Goal: Task Accomplishment & Management: Complete application form

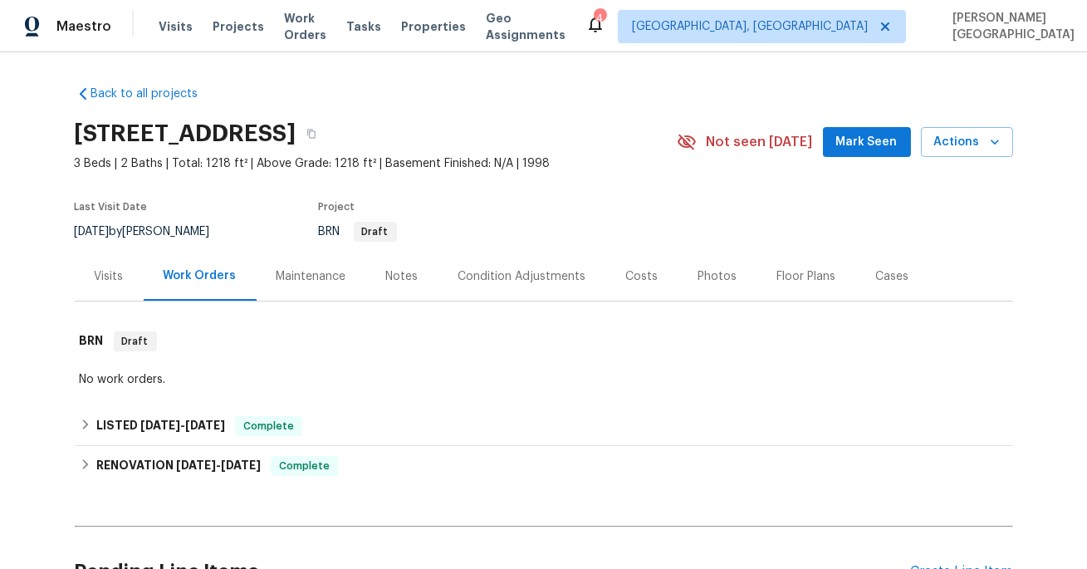
scroll to position [170, 0]
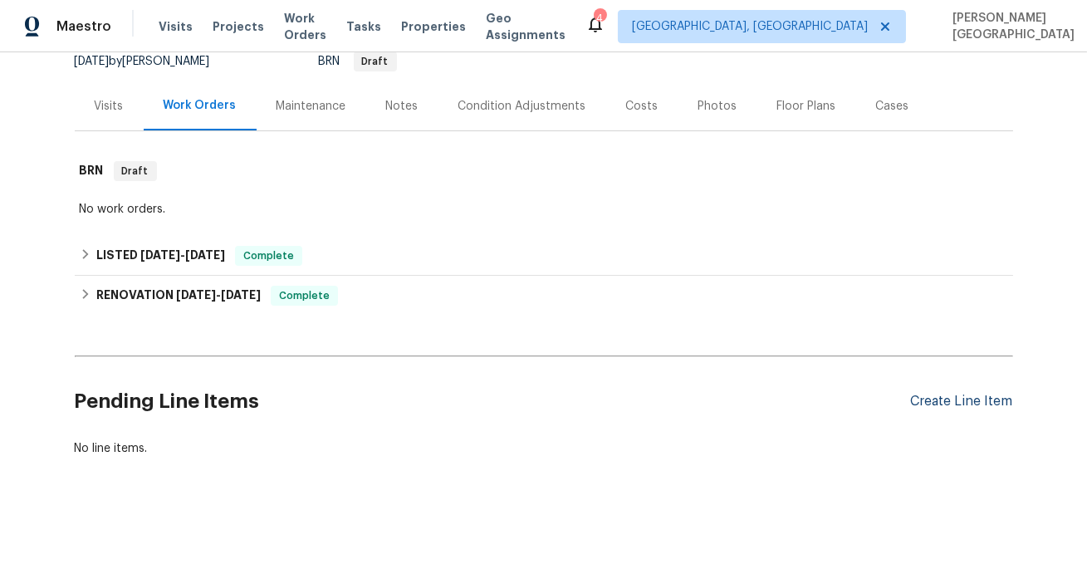
click at [949, 404] on div "Create Line Item" at bounding box center [962, 402] width 102 height 16
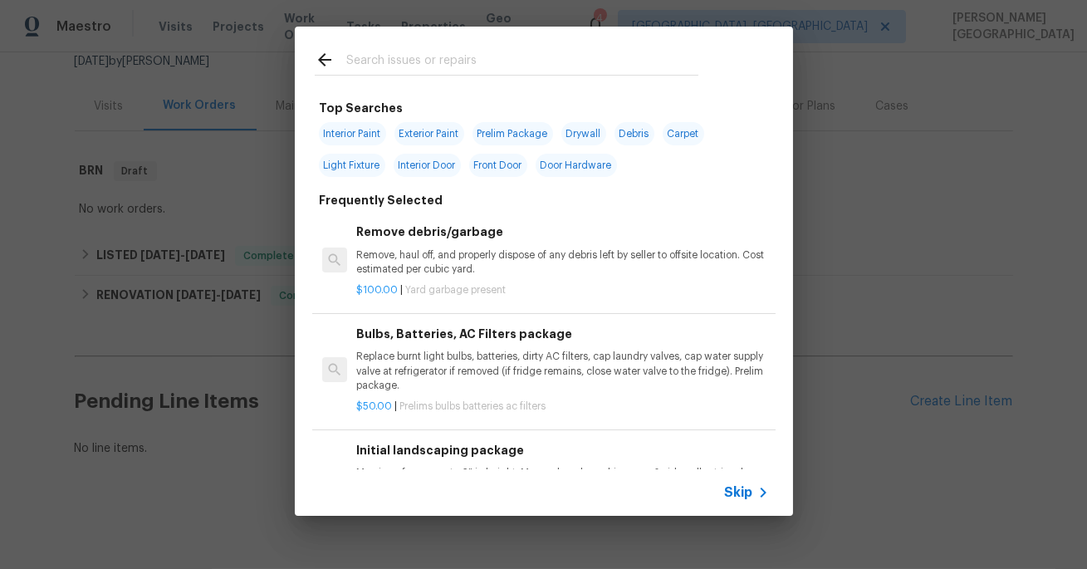
click at [736, 489] on span "Skip" at bounding box center [739, 492] width 28 height 17
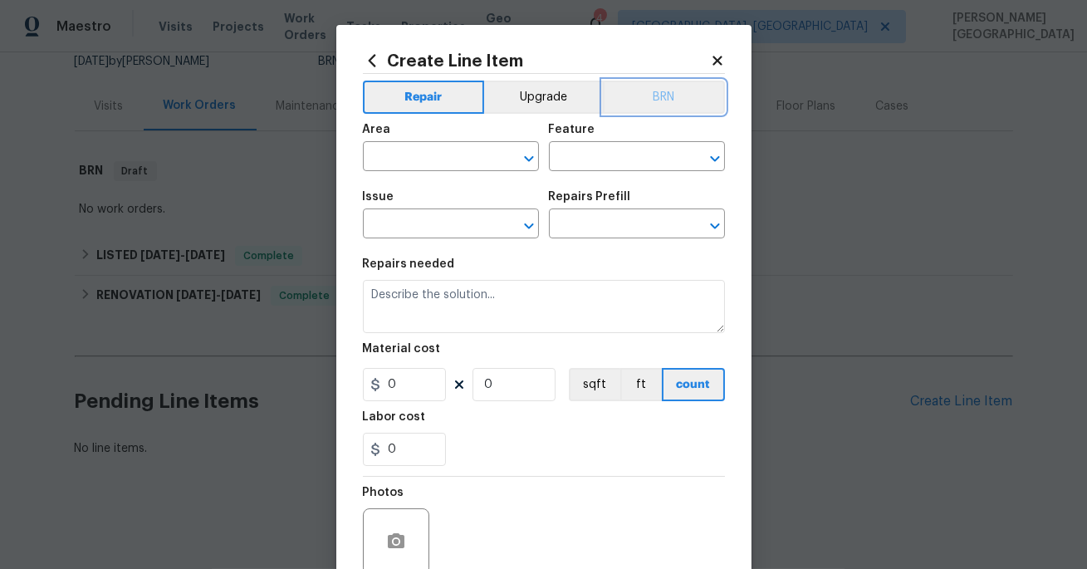
click at [692, 98] on button "BRN" at bounding box center [664, 97] width 122 height 33
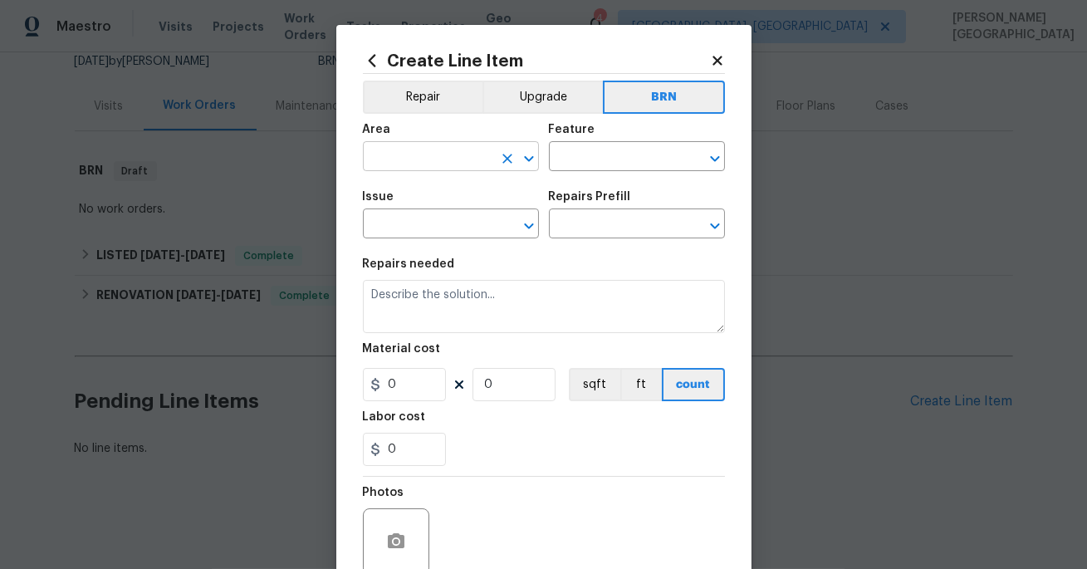
click at [431, 156] on input "text" at bounding box center [428, 158] width 130 height 26
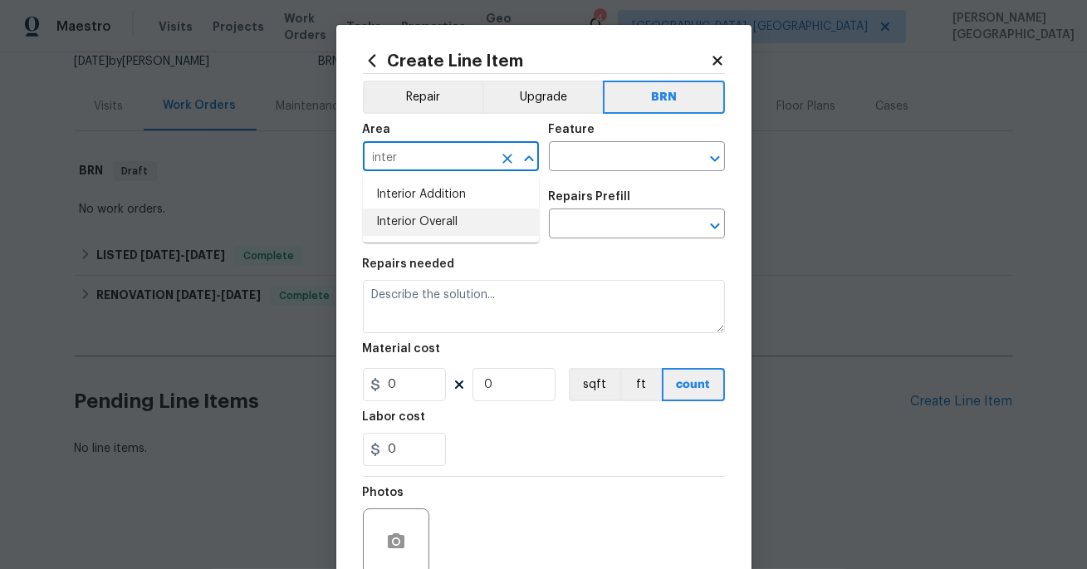
click at [414, 225] on li "Interior Overall" at bounding box center [451, 221] width 176 height 27
type input "Interior Overall"
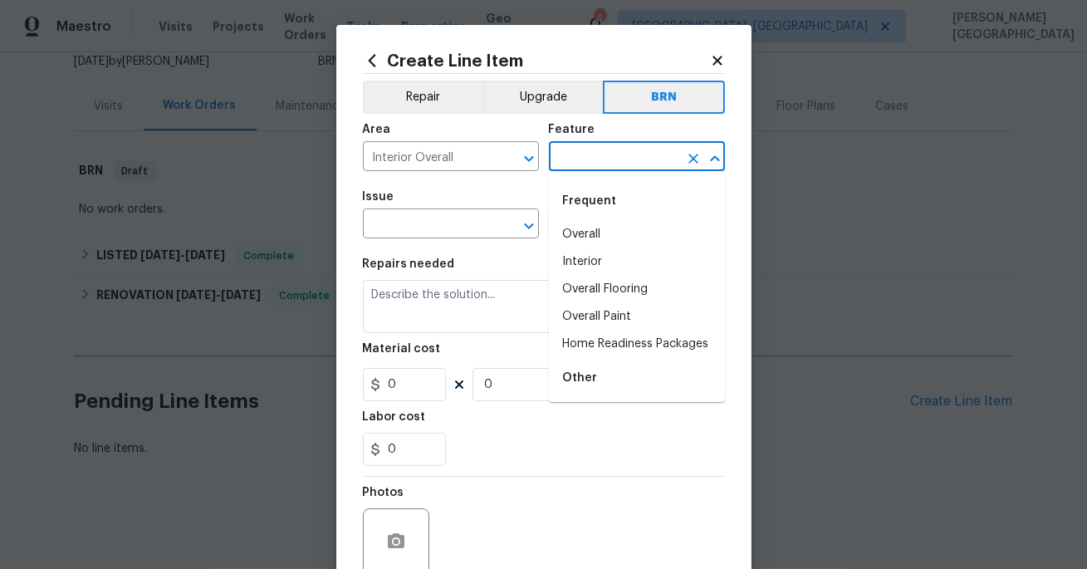
click at [587, 156] on input "text" at bounding box center [614, 158] width 130 height 26
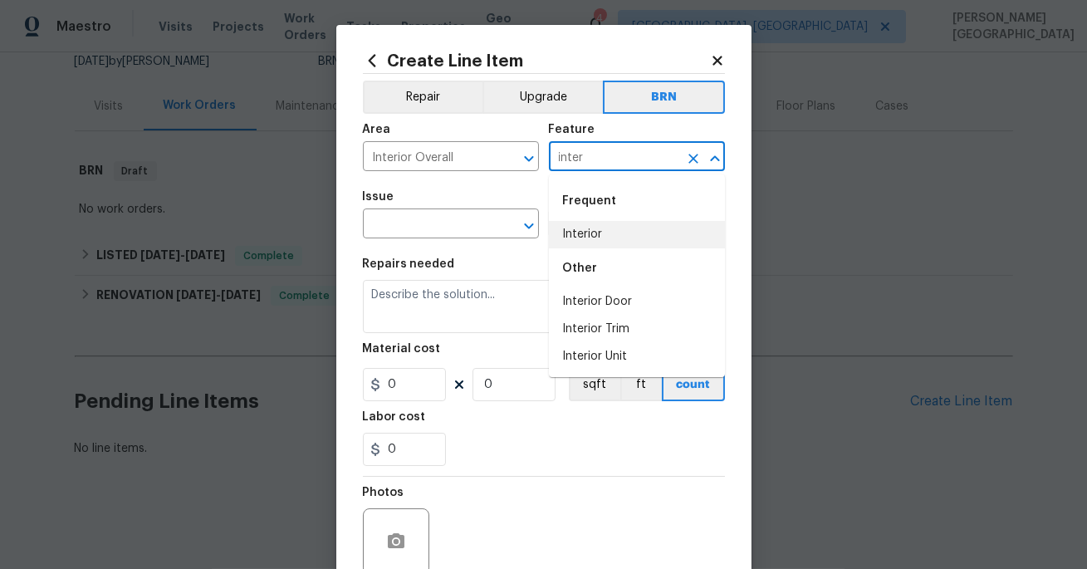
click at [610, 227] on li "Interior" at bounding box center [637, 234] width 176 height 27
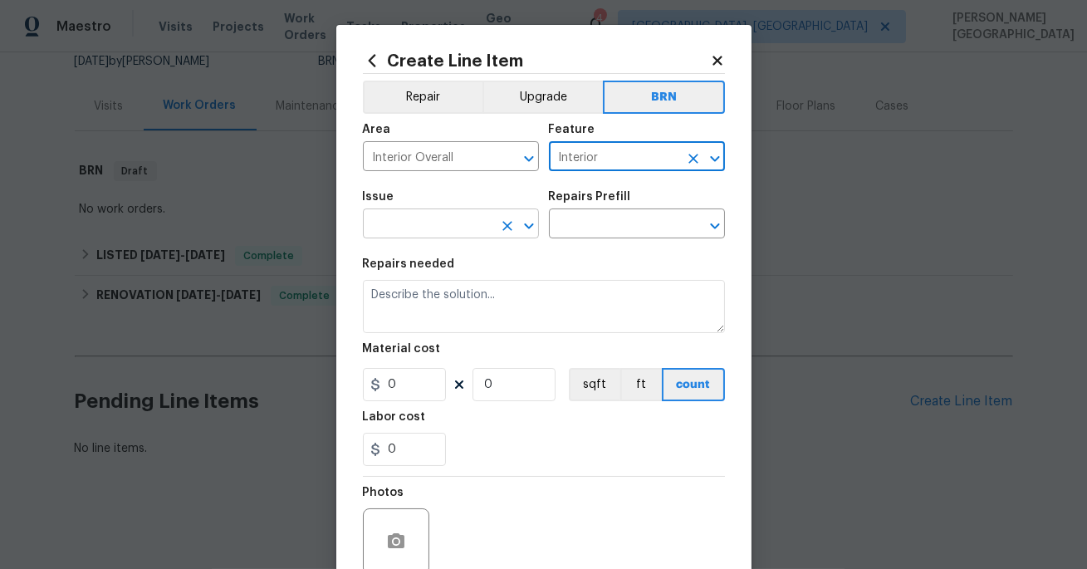
type input "Interior"
click at [417, 220] on input "text" at bounding box center [428, 226] width 130 height 26
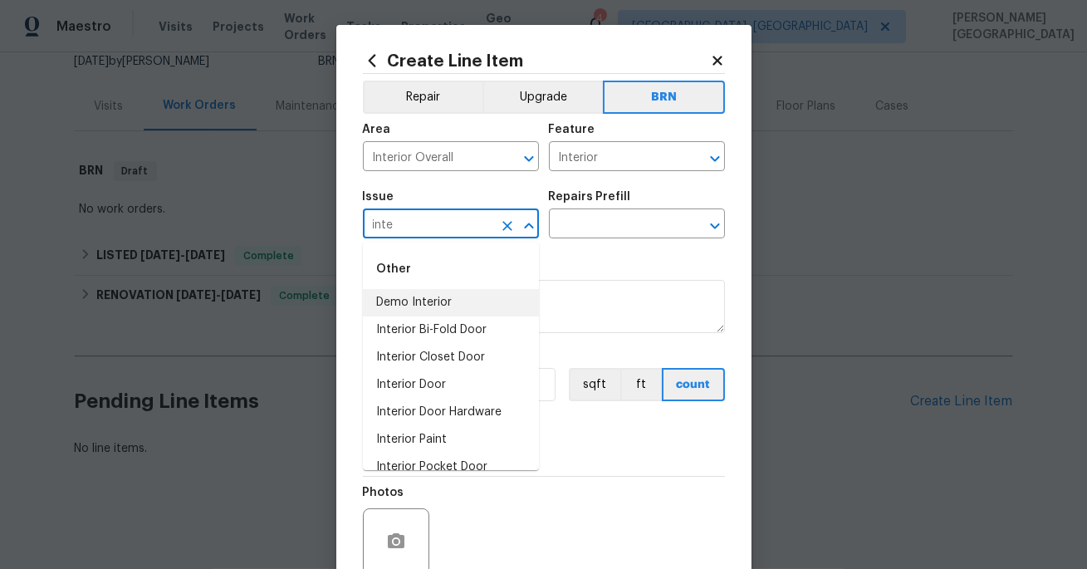
click at [428, 294] on li "Demo Interior" at bounding box center [451, 302] width 176 height 27
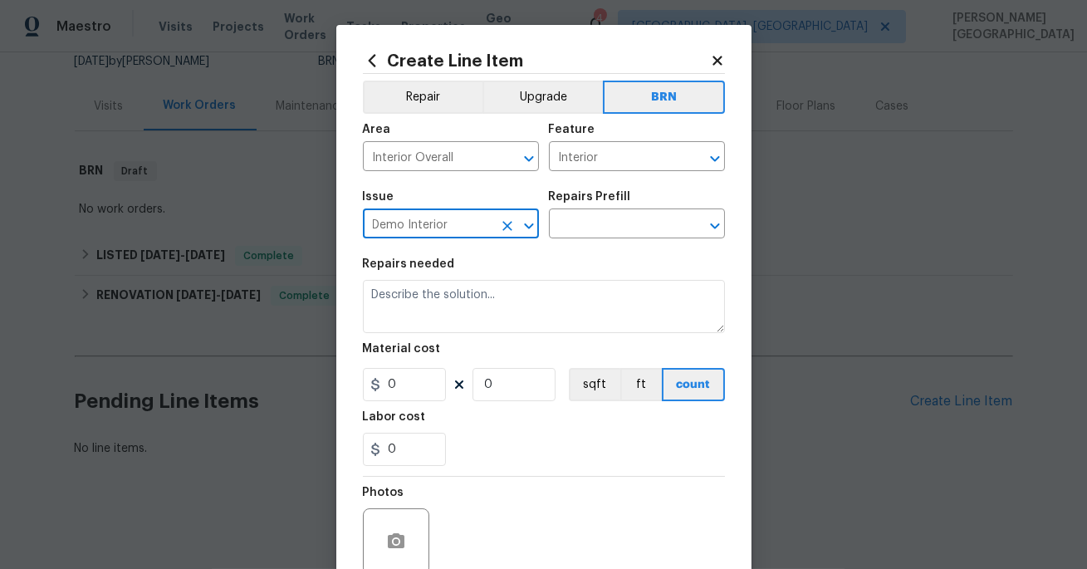
type input "Demo Interior"
click at [597, 210] on div "Repairs Prefill" at bounding box center [637, 202] width 176 height 22
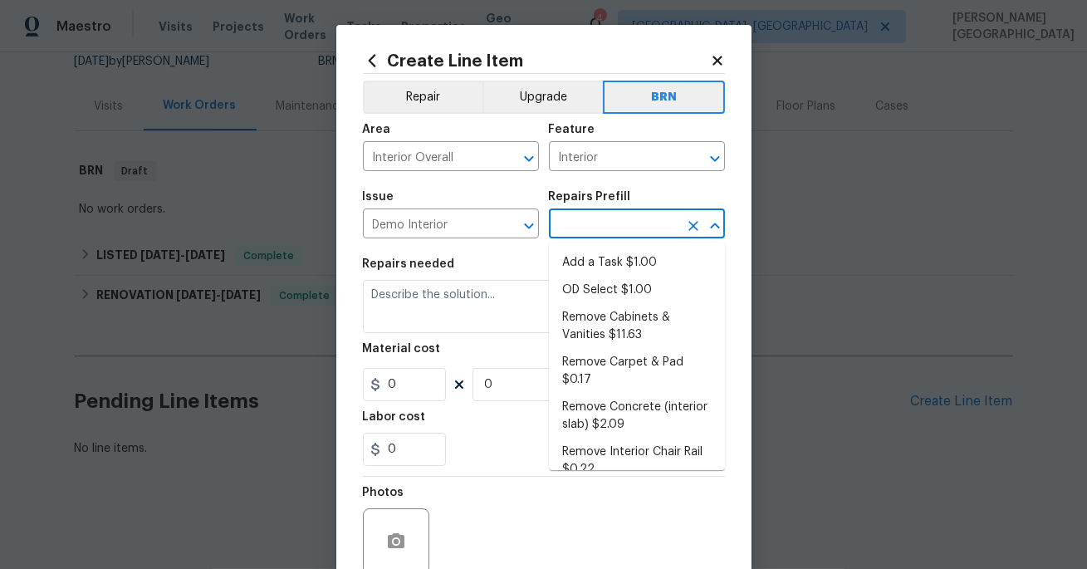
click at [594, 223] on input "text" at bounding box center [614, 226] width 130 height 26
click at [595, 262] on li "Add a Task $1.00" at bounding box center [637, 262] width 176 height 27
type input "Demolition"
type input "Add a Task $1.00"
type textarea "HPM to detail"
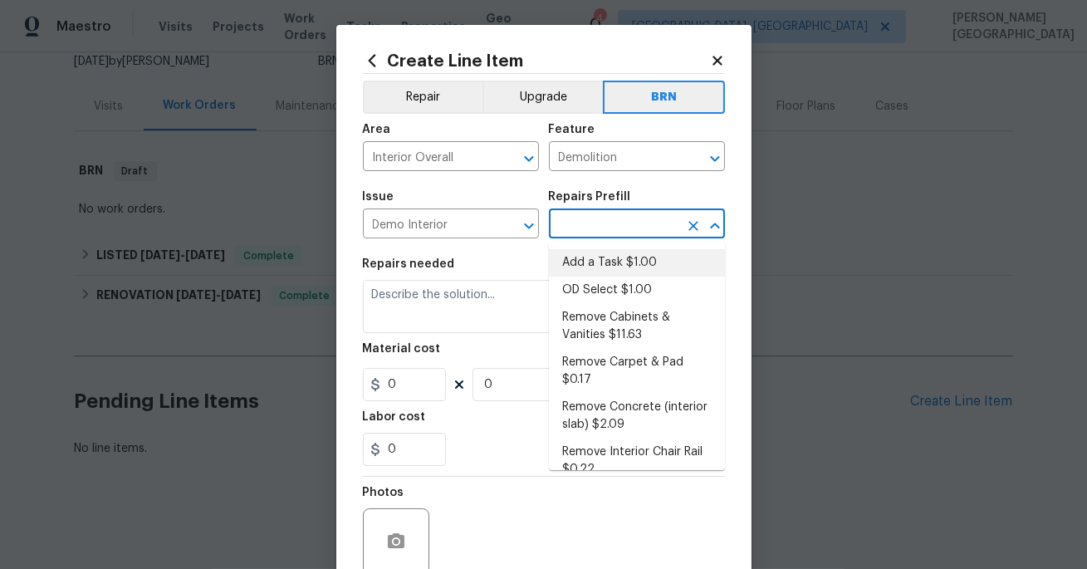
type input "1"
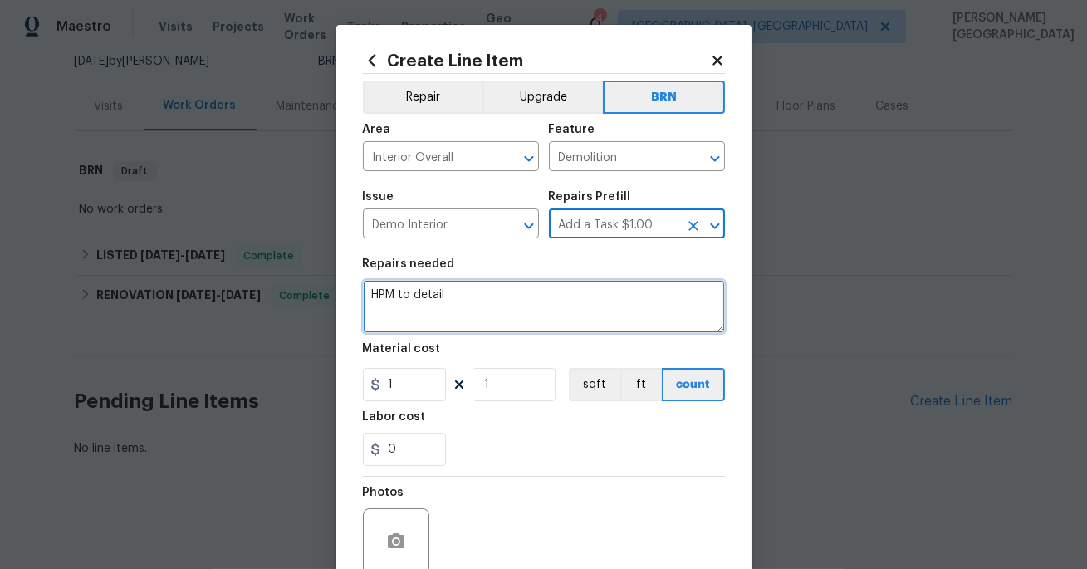
click at [433, 304] on textarea "HPM to detail" at bounding box center [544, 306] width 362 height 53
paste textarea "Seller to have HVAC contractor inspect, service HVAC Unit (Lines Frozen Up). Se…"
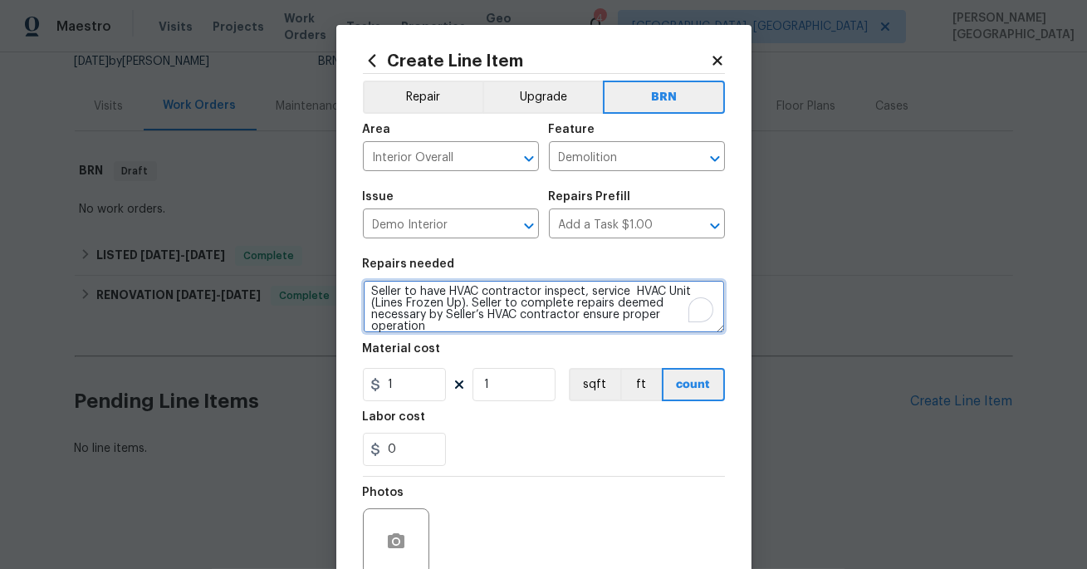
scroll to position [3, 0]
type textarea "Seller to have HVAC contractor inspect, service HVAC Unit (Lines Frozen Up). Se…"
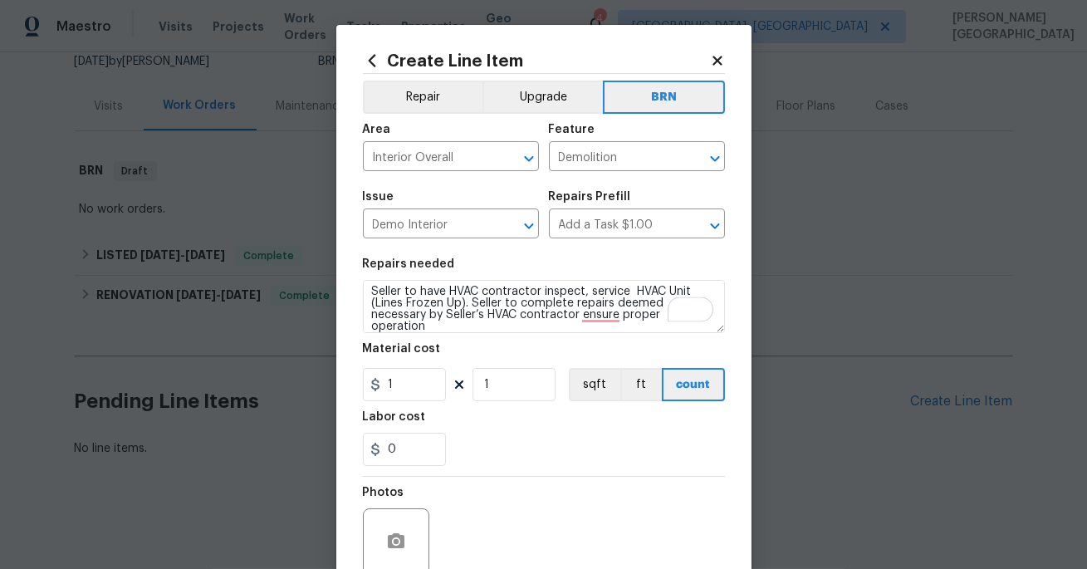
click at [407, 365] on figure "Material cost 1 1 sqft ft count" at bounding box center [544, 372] width 362 height 58
click at [407, 394] on input "1" at bounding box center [404, 384] width 83 height 33
type input "0"
click at [406, 448] on input "0" at bounding box center [404, 449] width 83 height 33
type input "3"
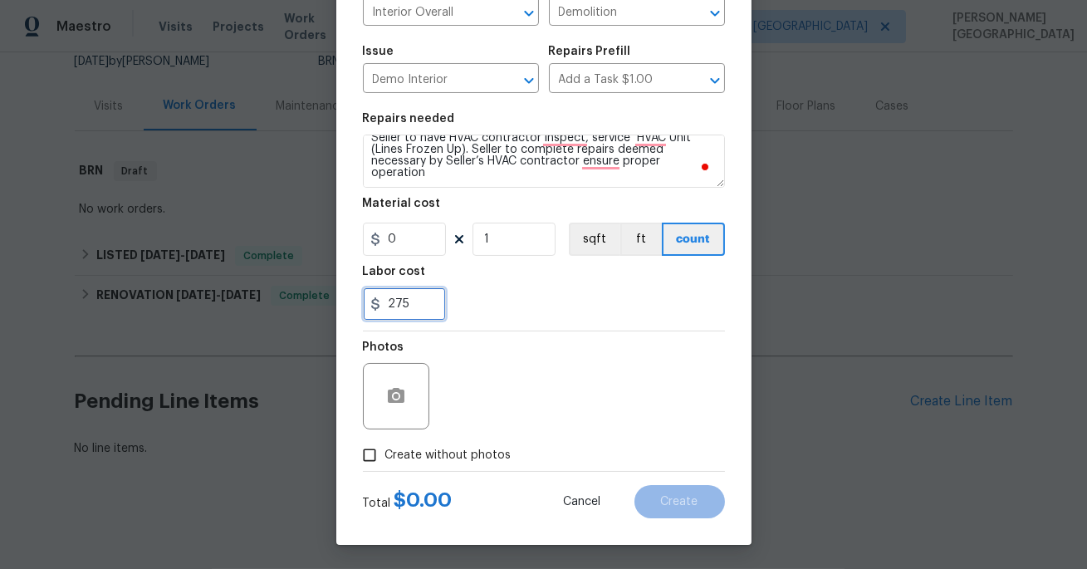
scroll to position [0, 0]
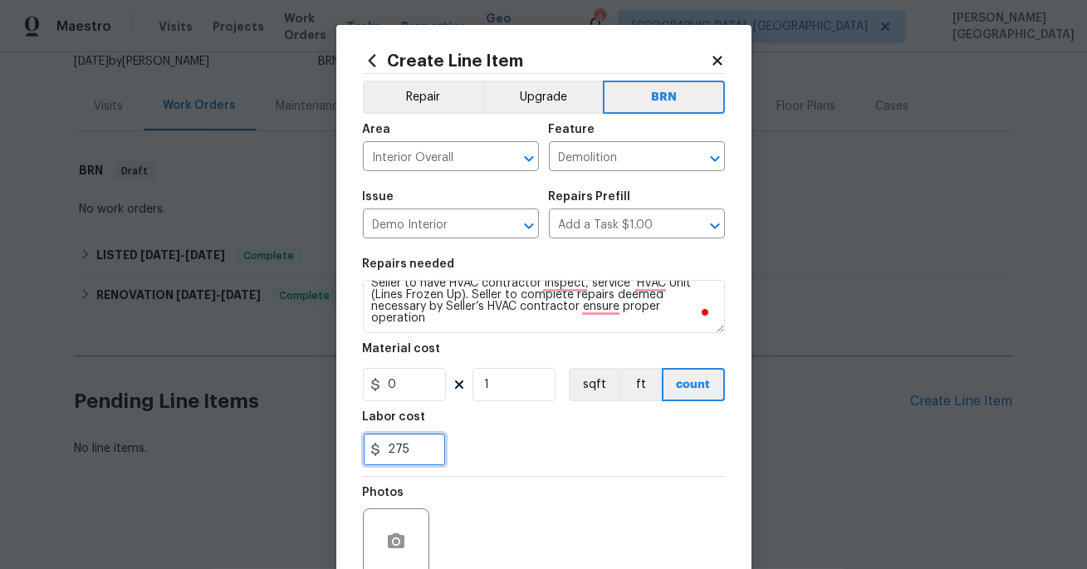
type input "275"
click at [559, 140] on div "Feature" at bounding box center [637, 135] width 176 height 22
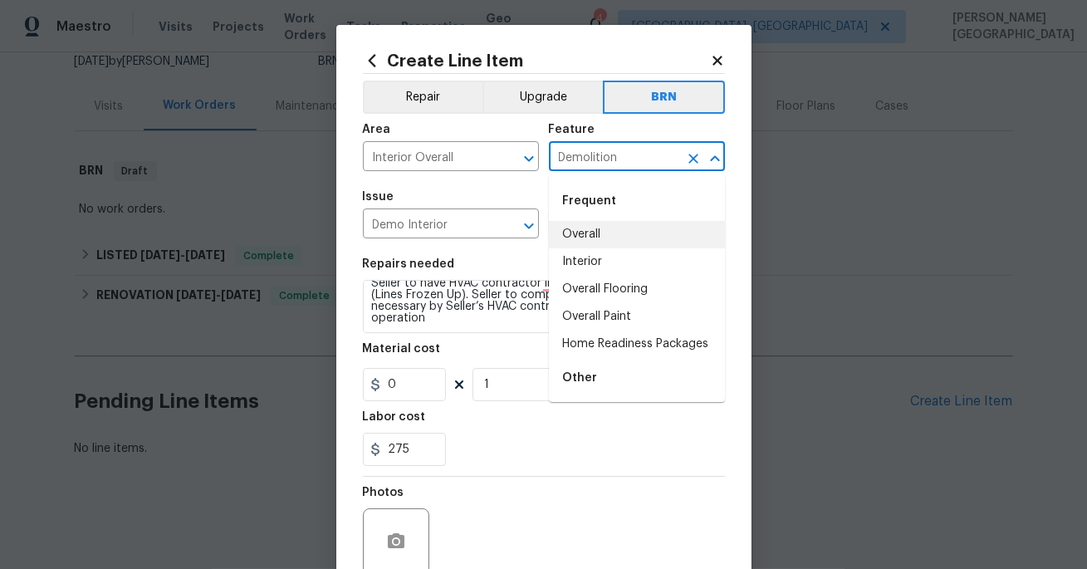
click at [575, 157] on input "Demolition" at bounding box center [614, 158] width 130 height 26
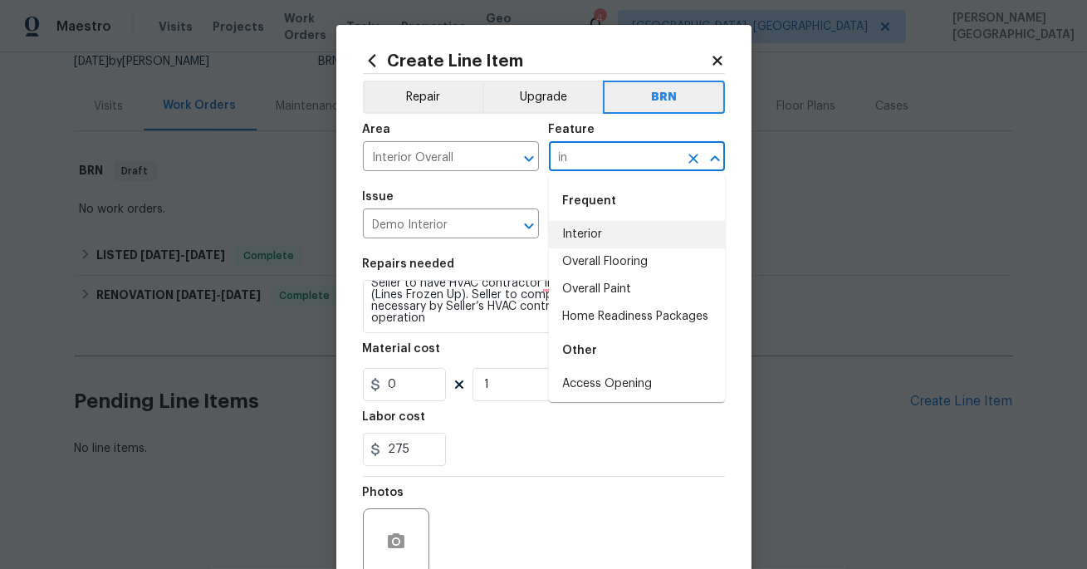
click at [573, 224] on li "Interior" at bounding box center [637, 234] width 176 height 27
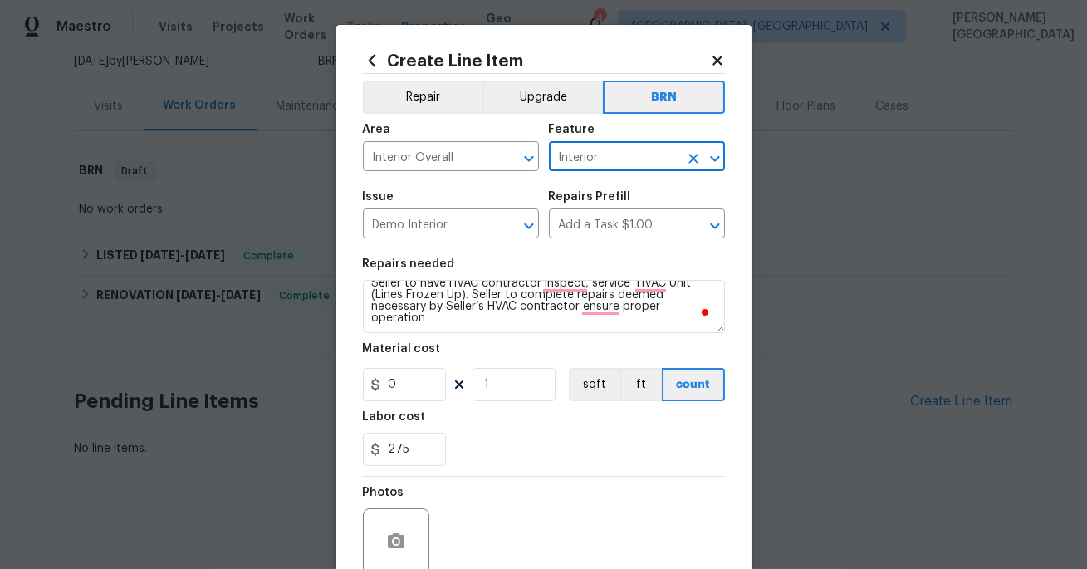
scroll to position [145, 0]
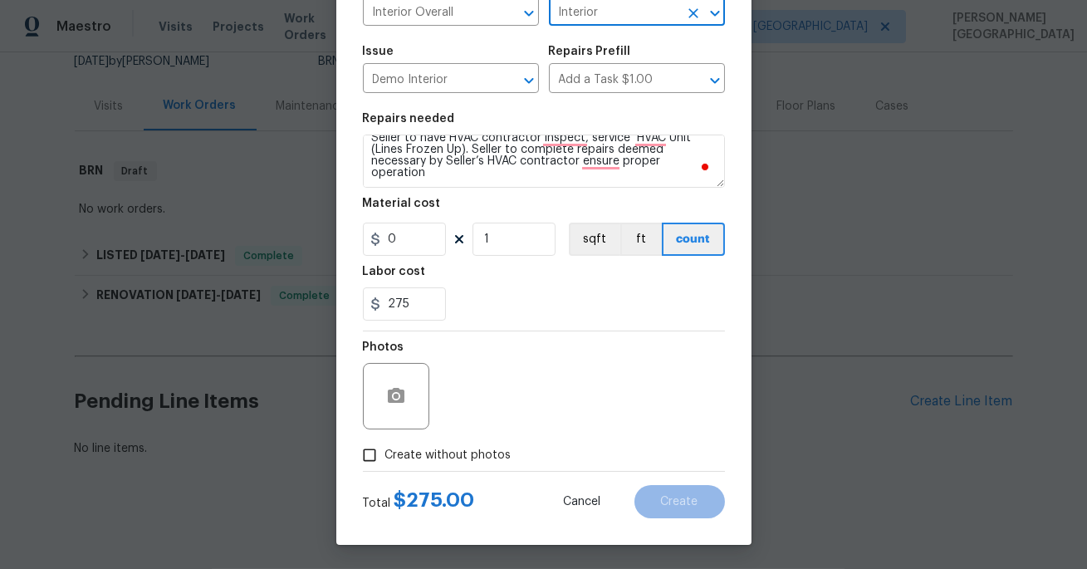
type input "Interior"
click at [390, 380] on button "button" at bounding box center [396, 396] width 40 height 40
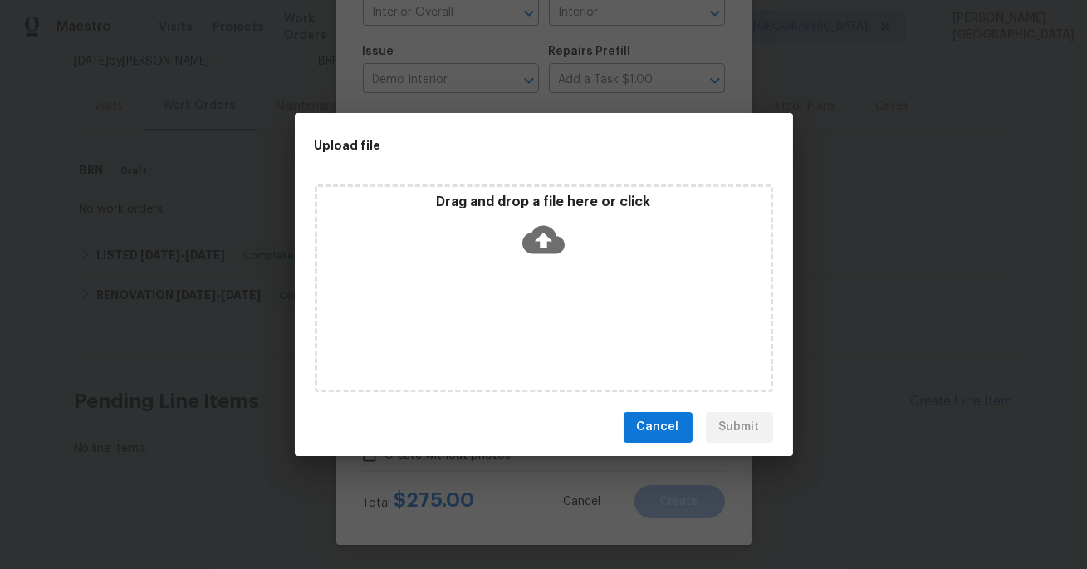
click at [534, 237] on icon at bounding box center [543, 239] width 42 height 28
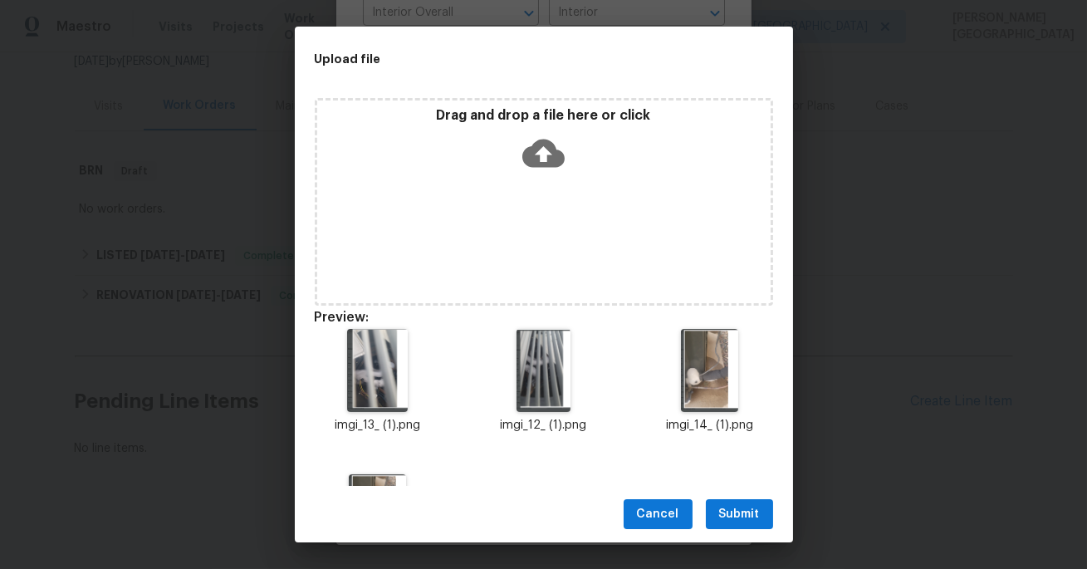
click at [742, 513] on span "Submit" at bounding box center [739, 514] width 41 height 21
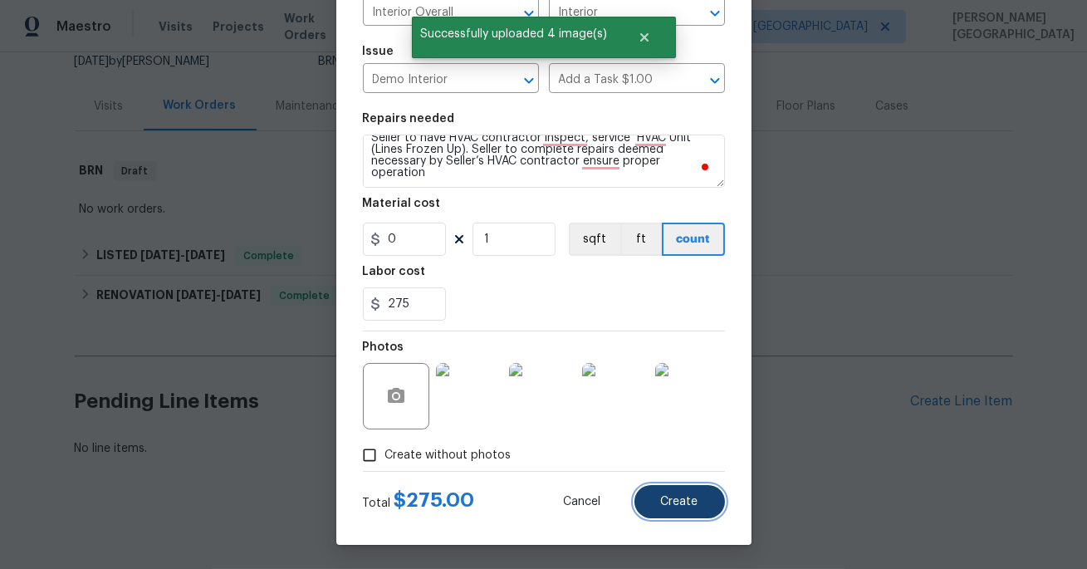
click at [683, 496] on span "Create" at bounding box center [679, 502] width 37 height 12
type input "0"
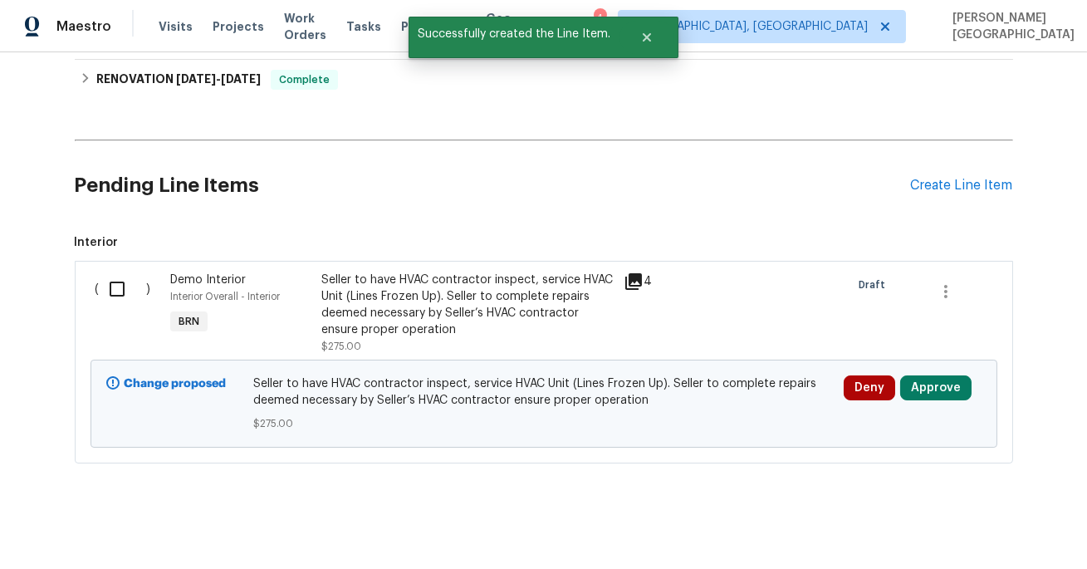
scroll to position [392, 0]
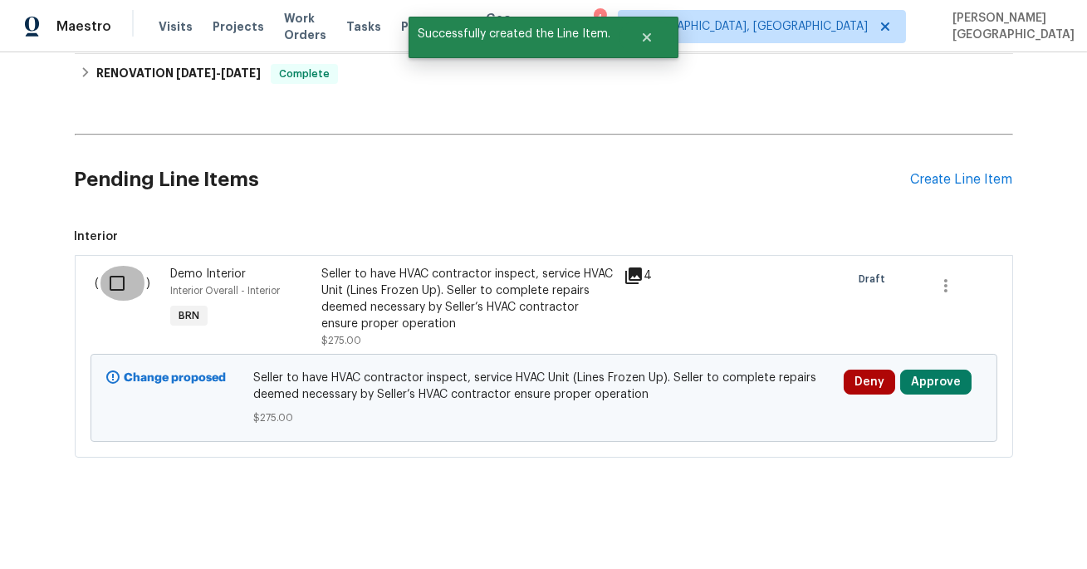
click at [117, 273] on input "checkbox" at bounding box center [123, 283] width 47 height 35
checkbox input "true"
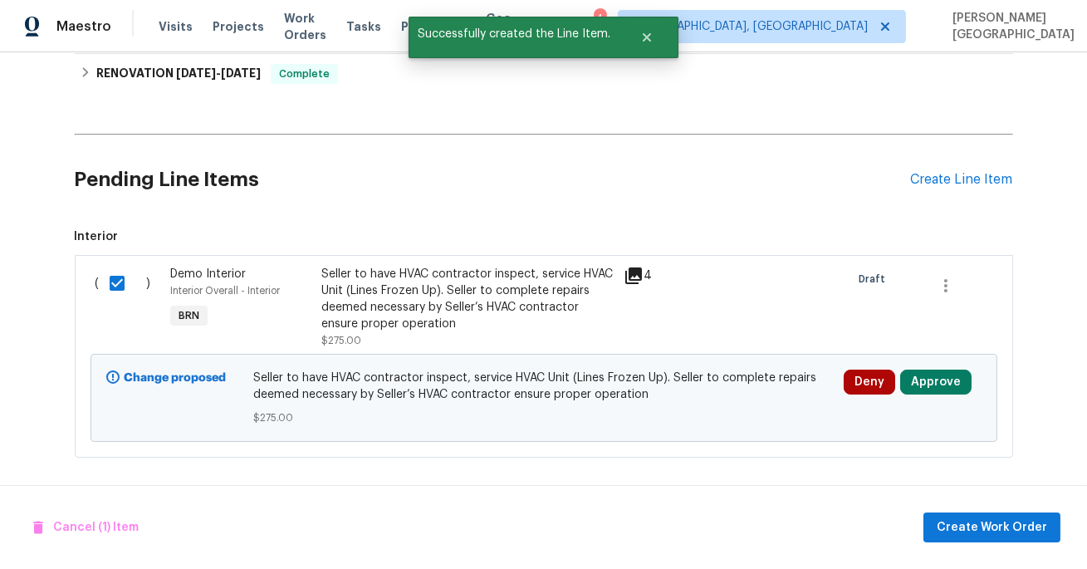
click at [963, 510] on div "Cancel (1) Item Create Work Order" at bounding box center [543, 527] width 1087 height 85
click at [963, 517] on span "Create Work Order" at bounding box center [992, 527] width 110 height 21
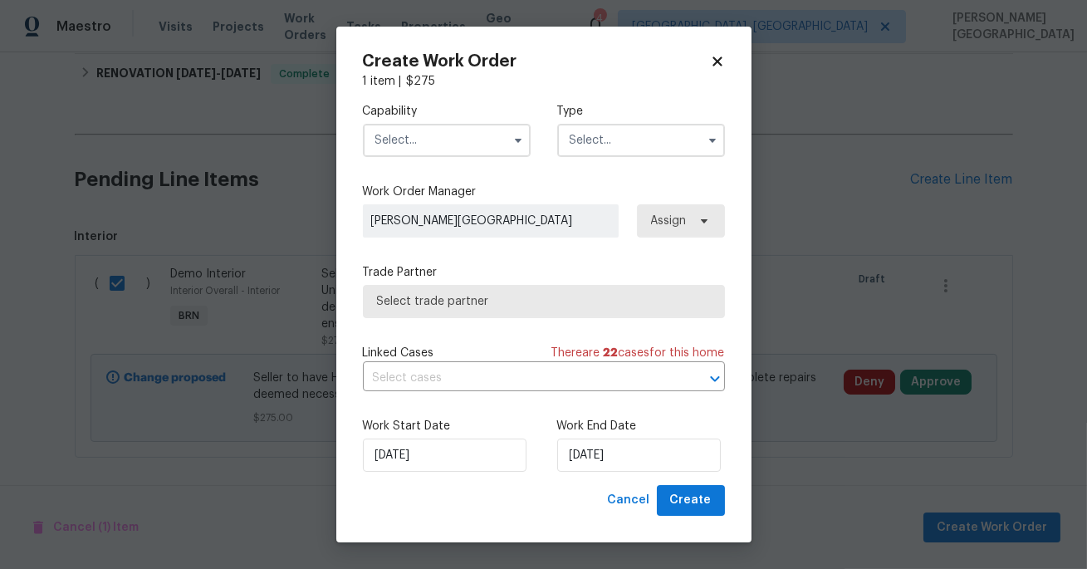
click at [419, 145] on input "text" at bounding box center [447, 140] width 168 height 33
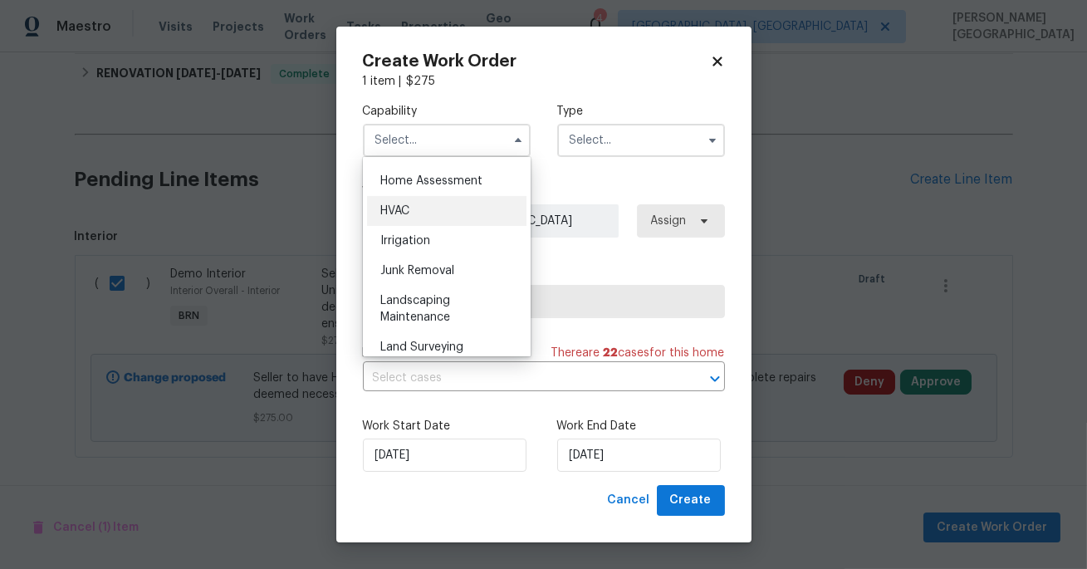
scroll to position [964, 0]
click at [423, 214] on div "HVAC" at bounding box center [446, 215] width 159 height 30
type input "HVAC"
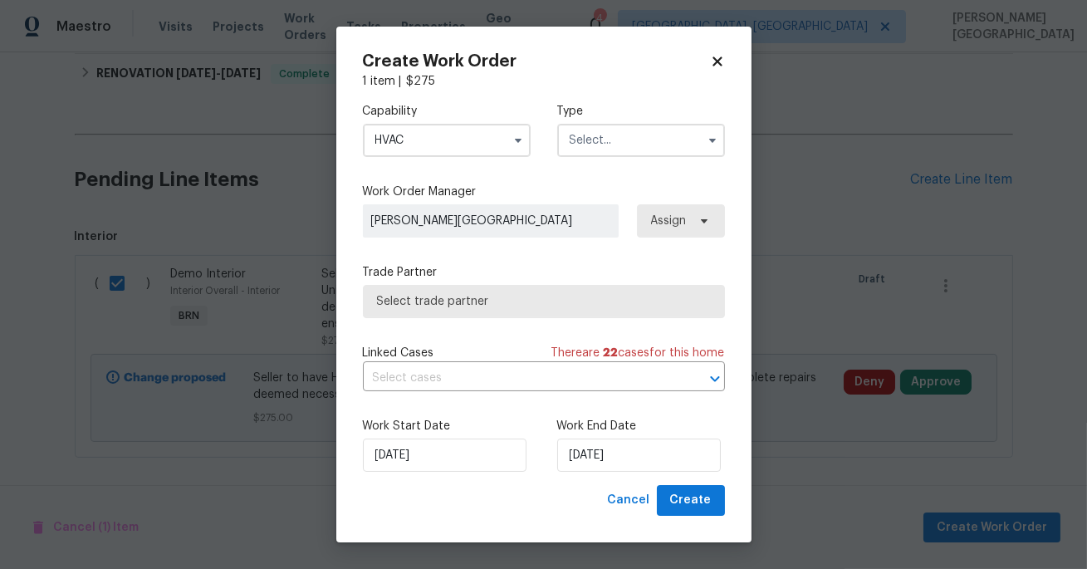
click at [588, 143] on input "text" at bounding box center [641, 140] width 168 height 33
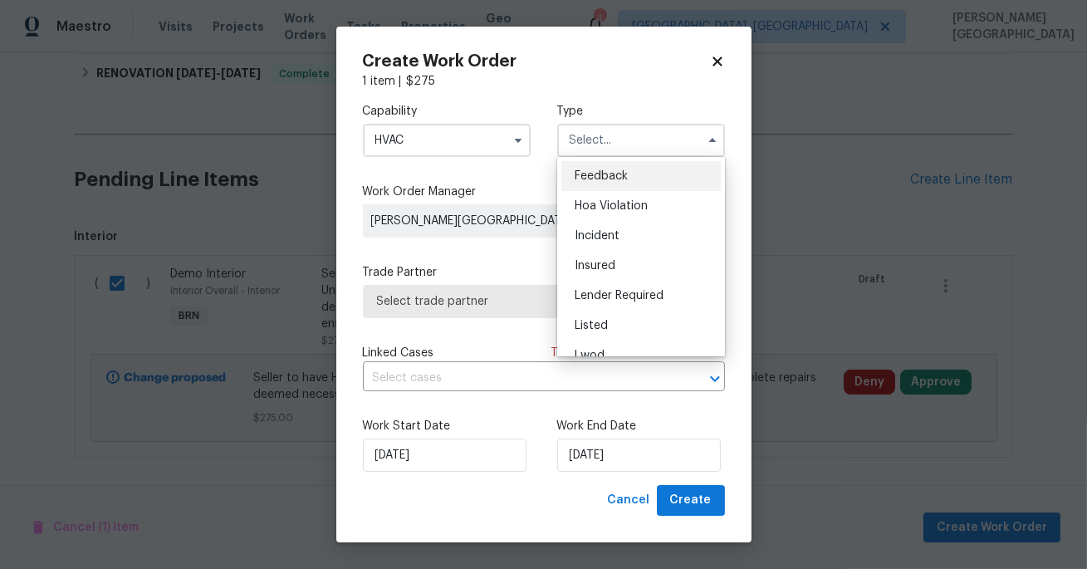
scroll to position [197, 0]
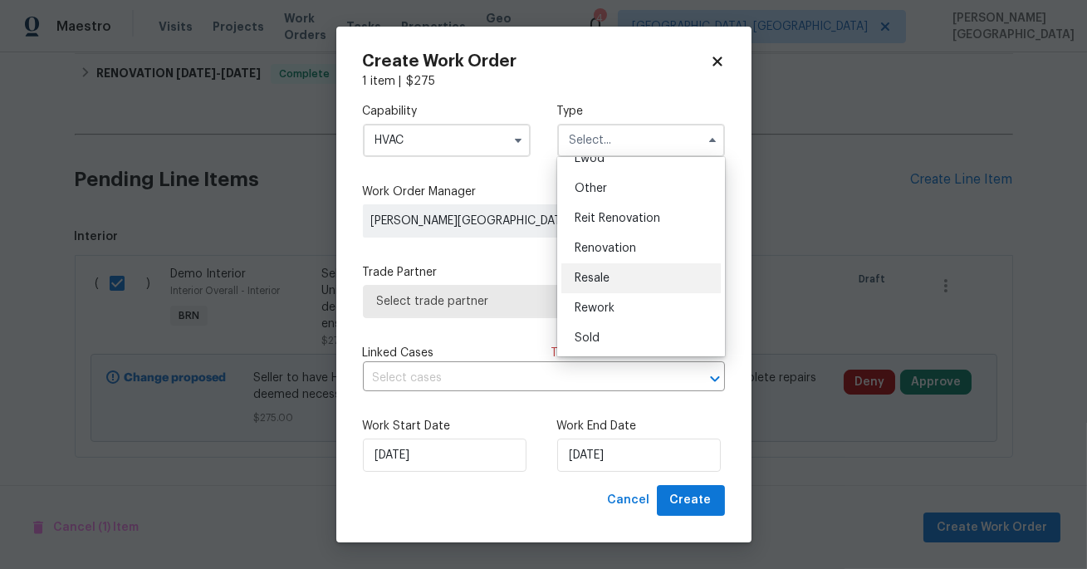
click at [594, 283] on div "Resale" at bounding box center [640, 278] width 159 height 30
type input "Resale"
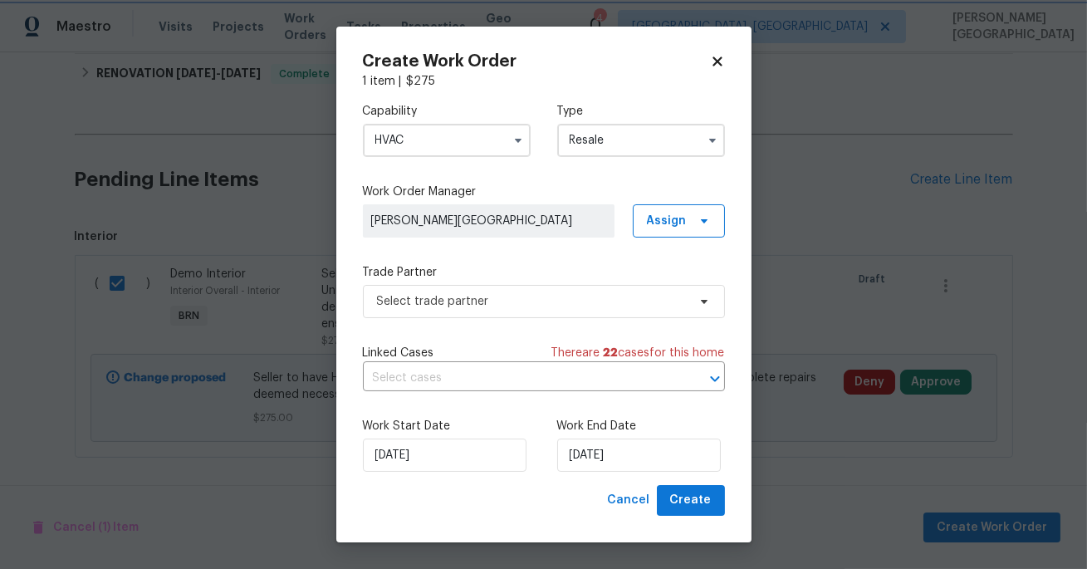
scroll to position [0, 0]
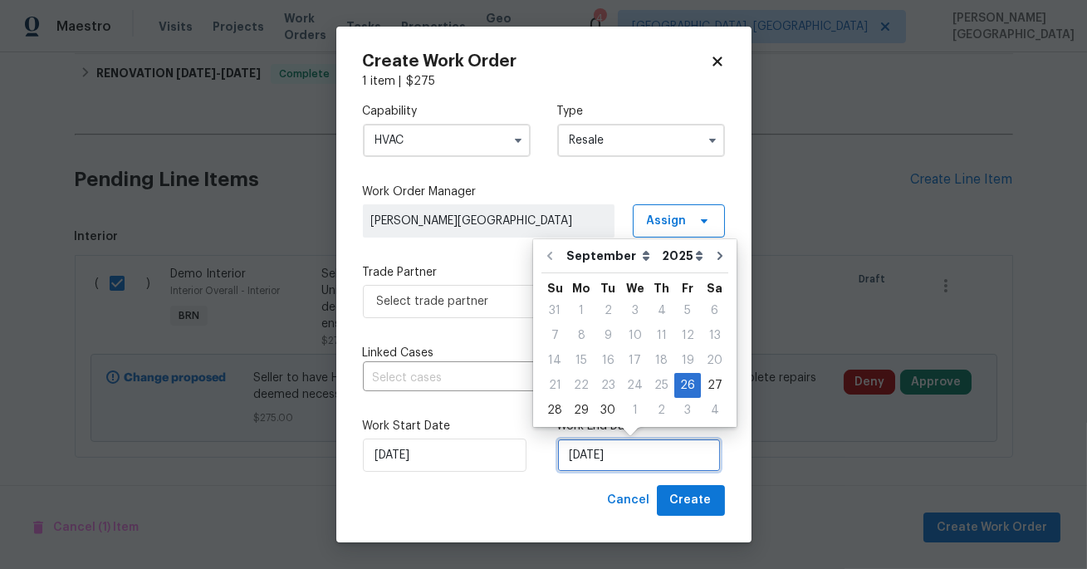
click at [594, 471] on input "[DATE]" at bounding box center [639, 454] width 164 height 33
click at [560, 410] on div "28" at bounding box center [554, 410] width 27 height 23
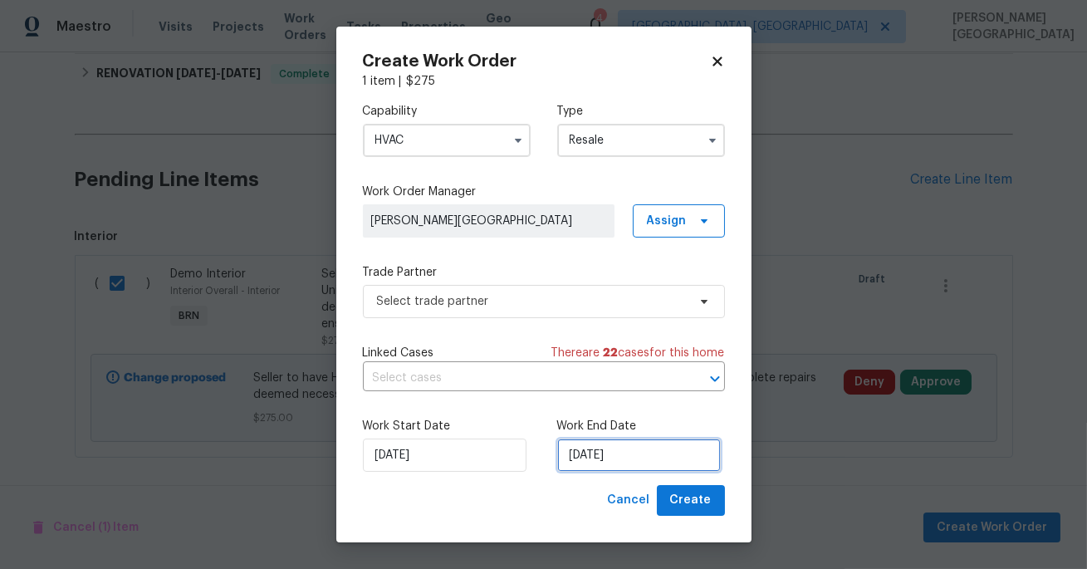
click at [580, 451] on input "[DATE]" at bounding box center [639, 454] width 164 height 33
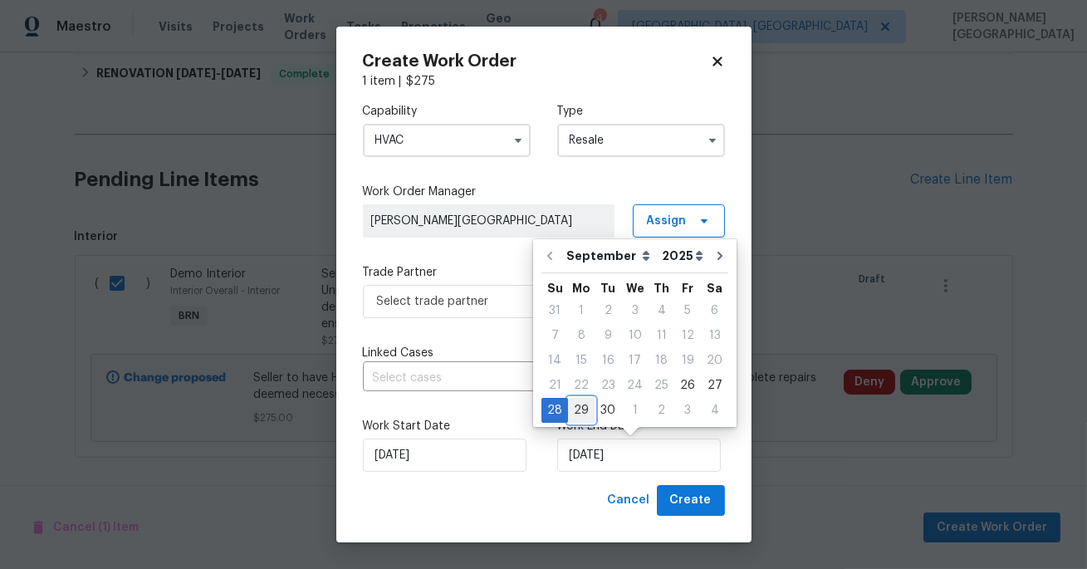
click at [587, 411] on div "29" at bounding box center [581, 410] width 27 height 23
type input "[DATE]"
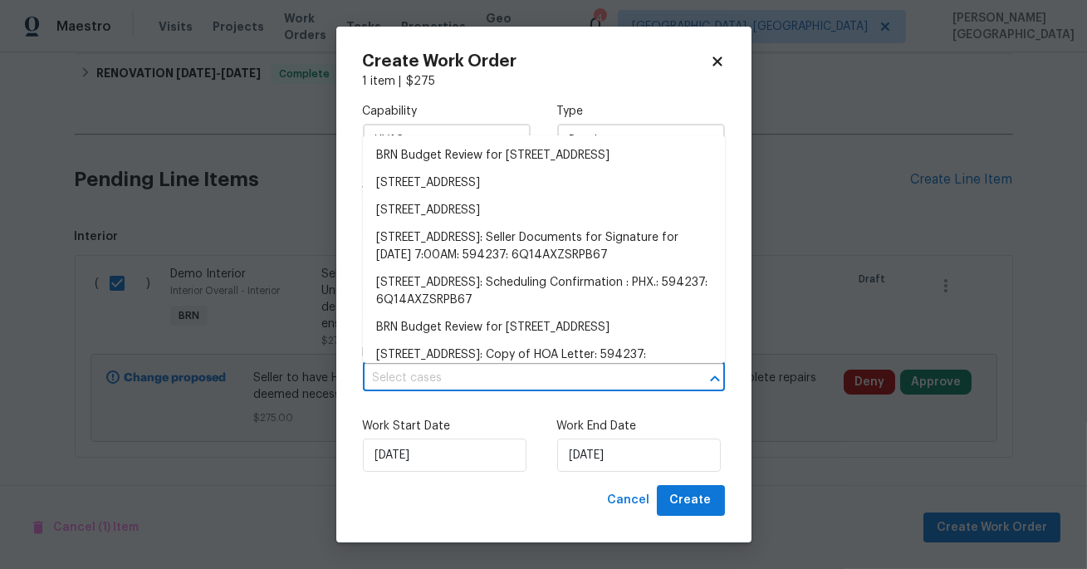
click at [399, 375] on input "text" at bounding box center [520, 378] width 315 height 26
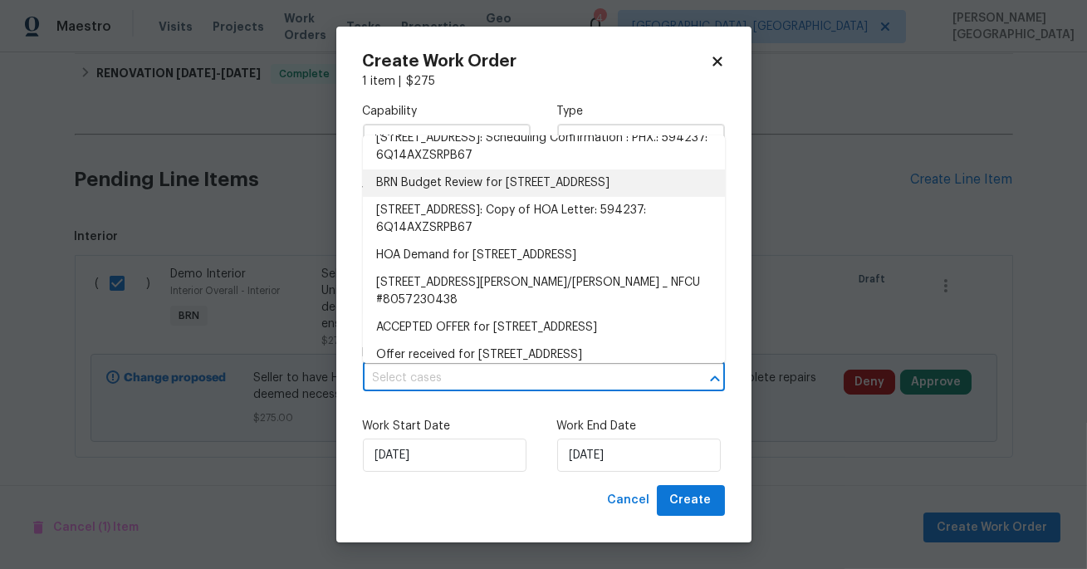
scroll to position [138, 0]
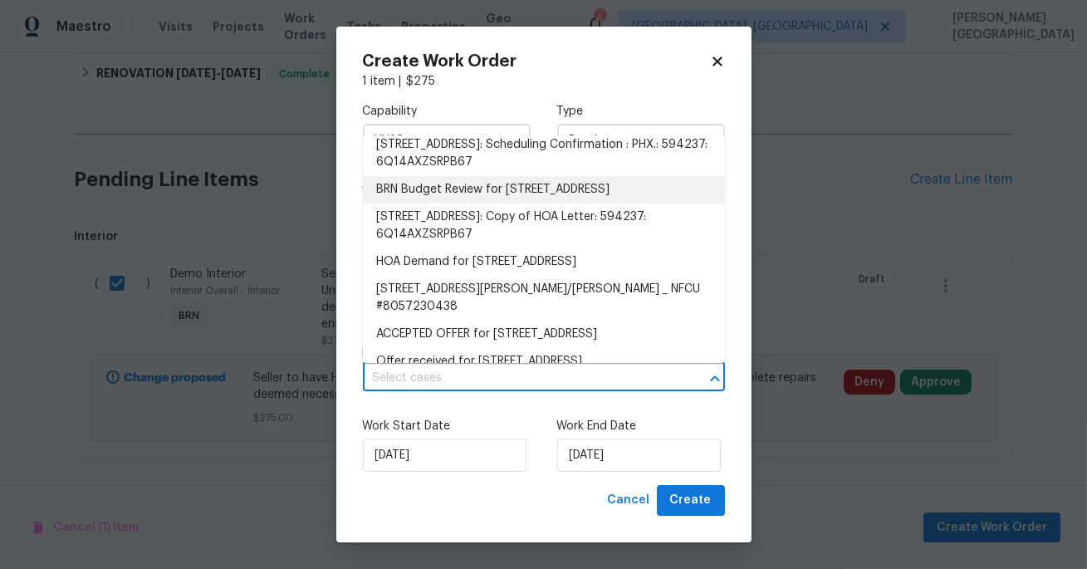
click at [440, 203] on li "BRN Budget Review for [STREET_ADDRESS]" at bounding box center [544, 189] width 362 height 27
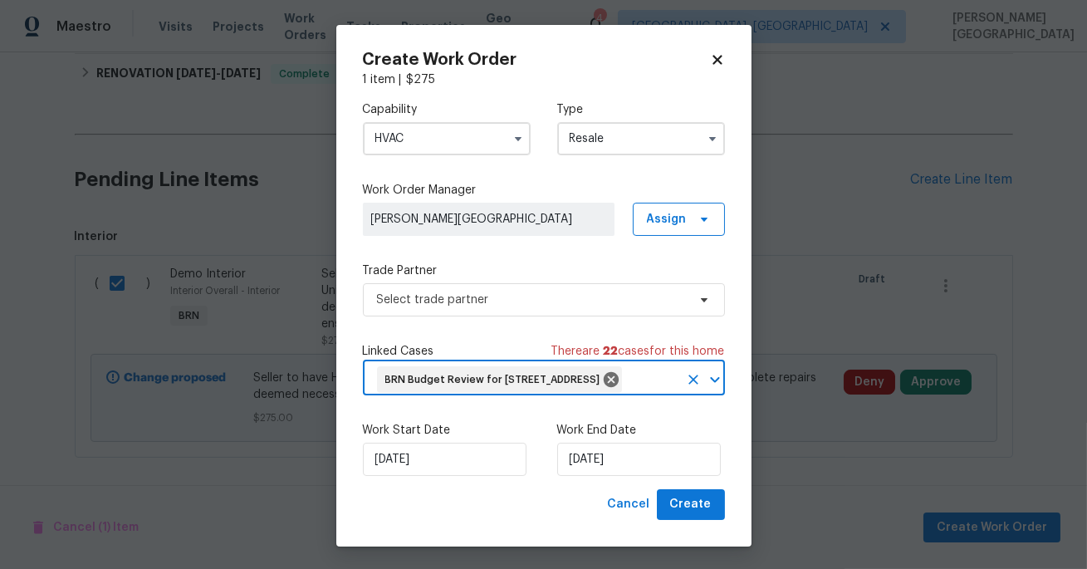
scroll to position [28, 0]
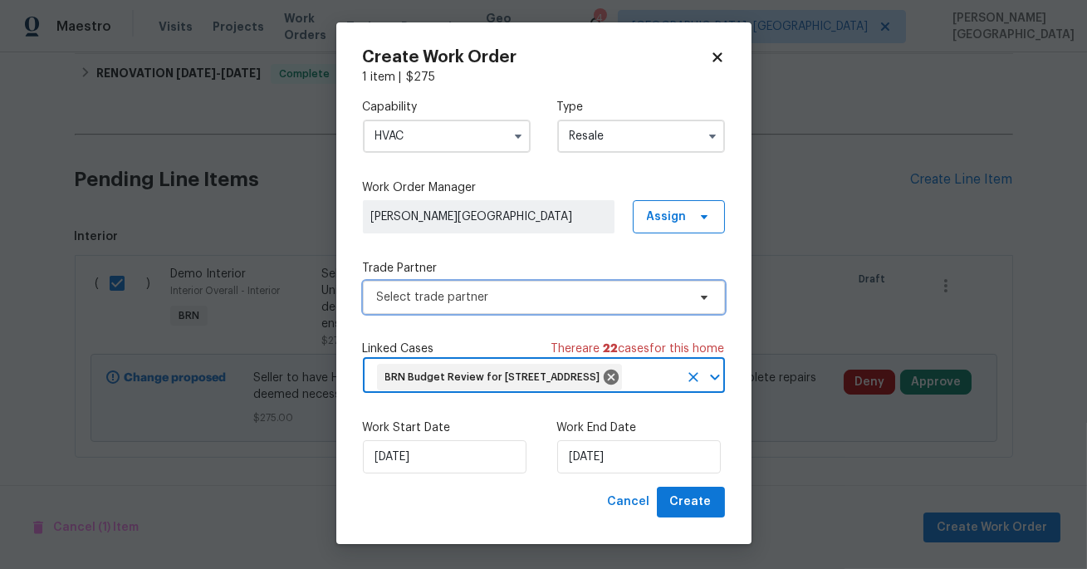
click at [415, 289] on span "Select trade partner" at bounding box center [532, 297] width 310 height 17
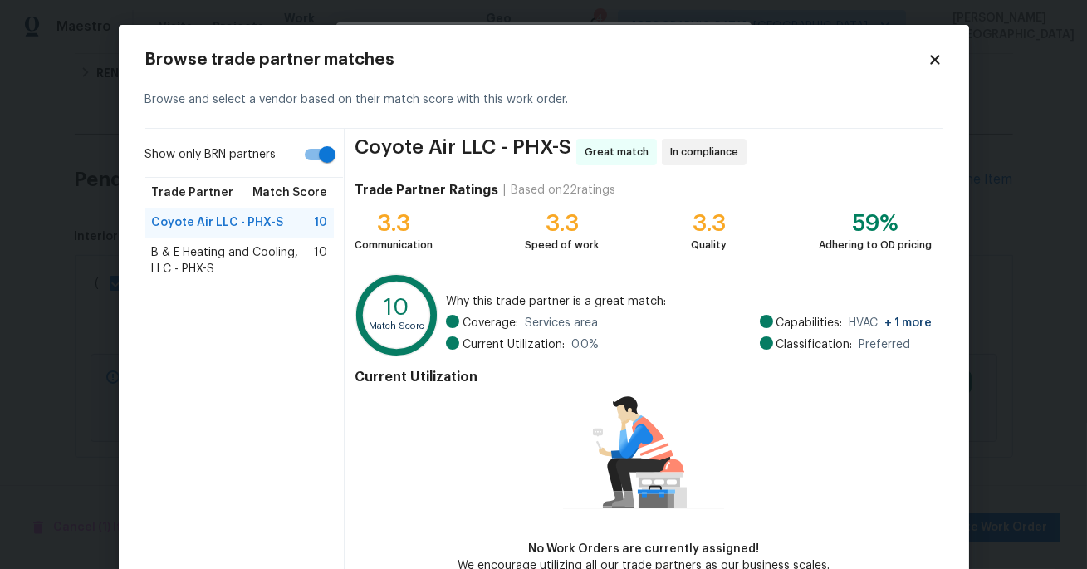
click at [374, 257] on div "Coyote Air LLC - PHX-S Great match In compliance Trade Partner Ratings | Based …" at bounding box center [643, 356] width 597 height 455
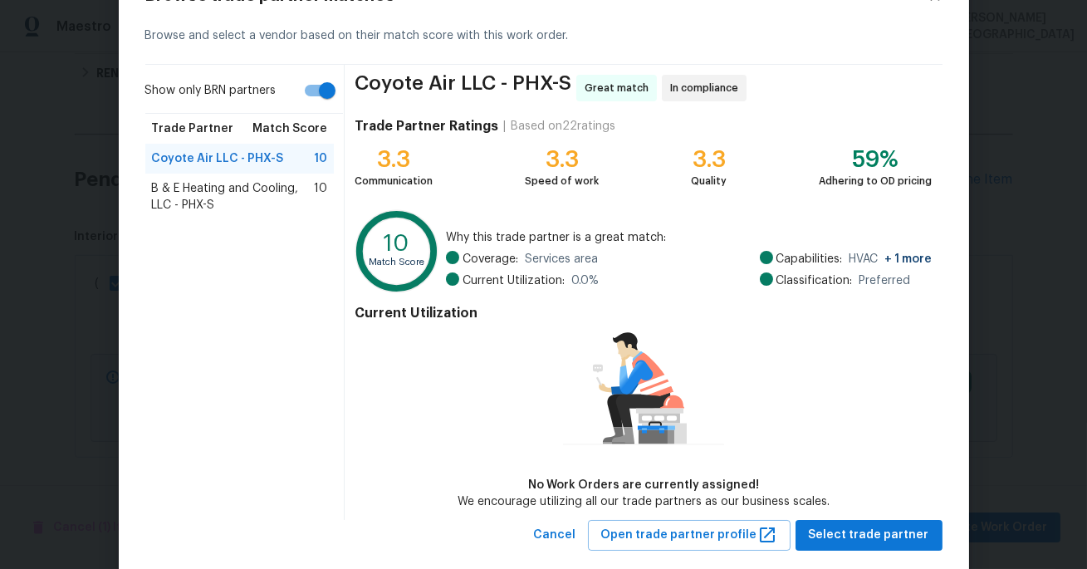
scroll to position [95, 0]
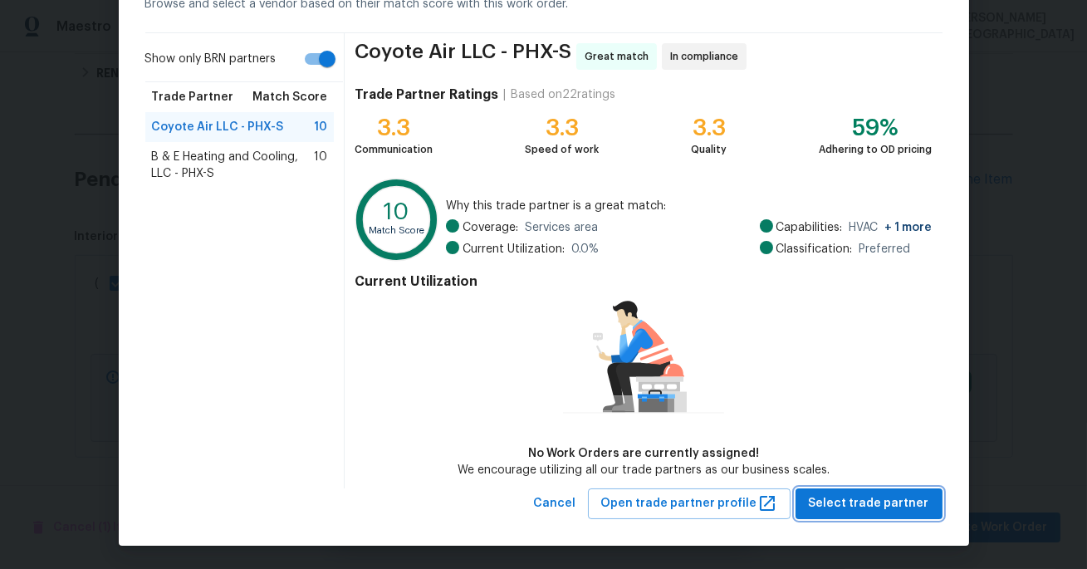
click at [829, 510] on span "Select trade partner" at bounding box center [869, 503] width 120 height 21
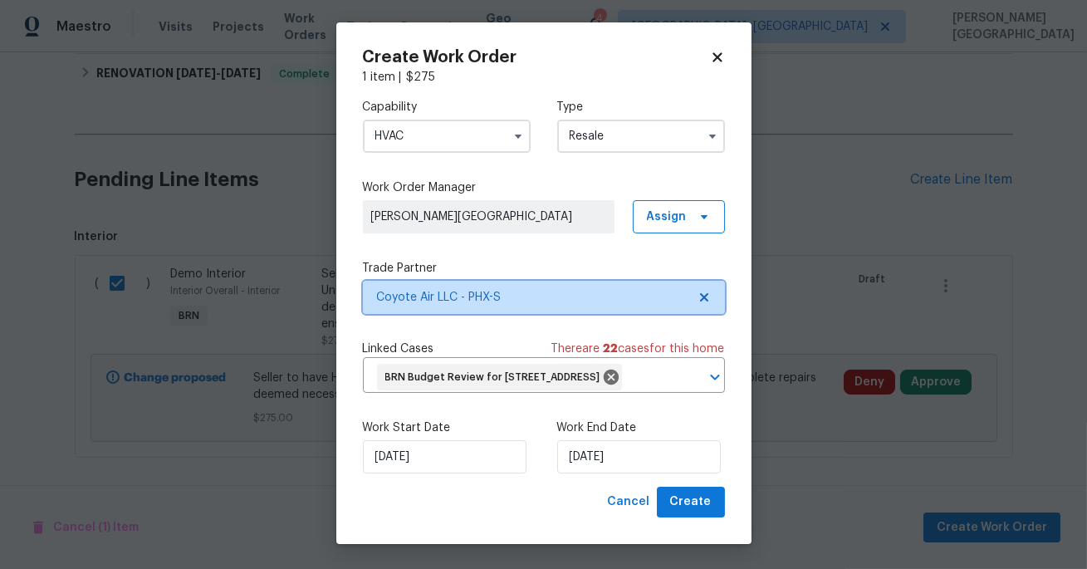
scroll to position [0, 0]
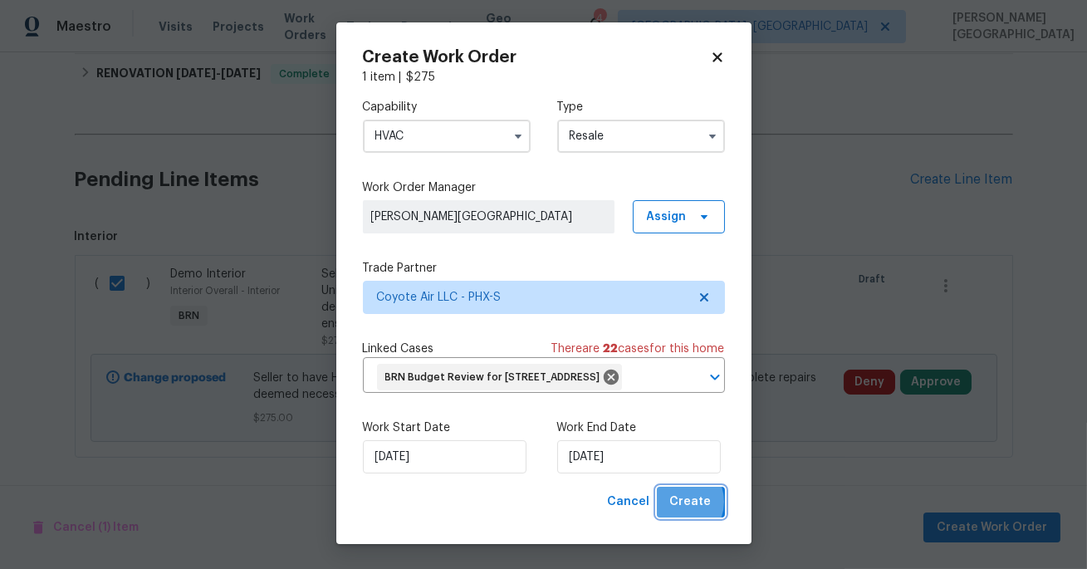
click at [680, 502] on span "Create" at bounding box center [691, 502] width 42 height 21
checkbox input "false"
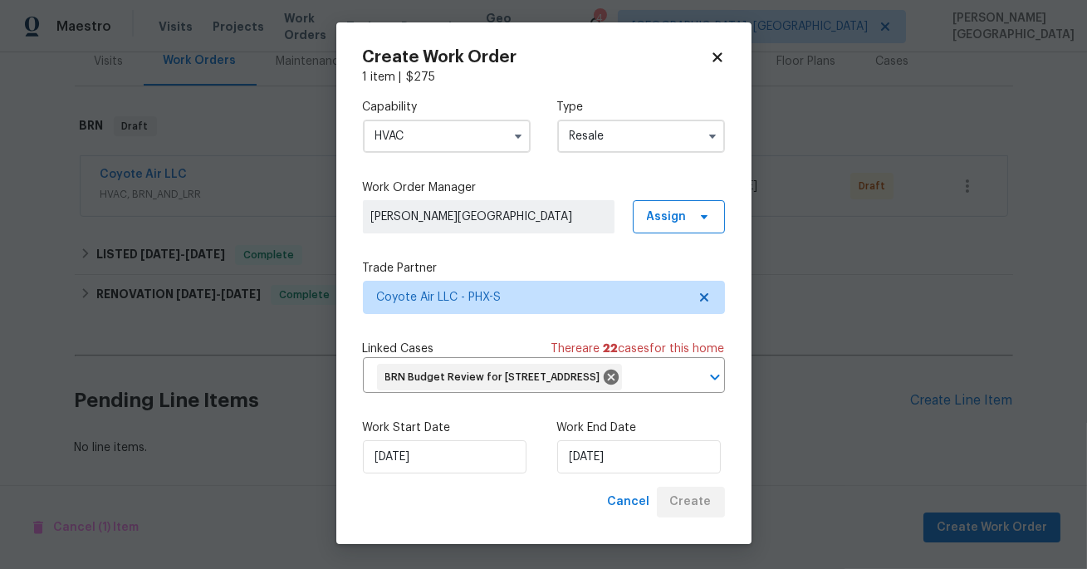
scroll to position [213, 0]
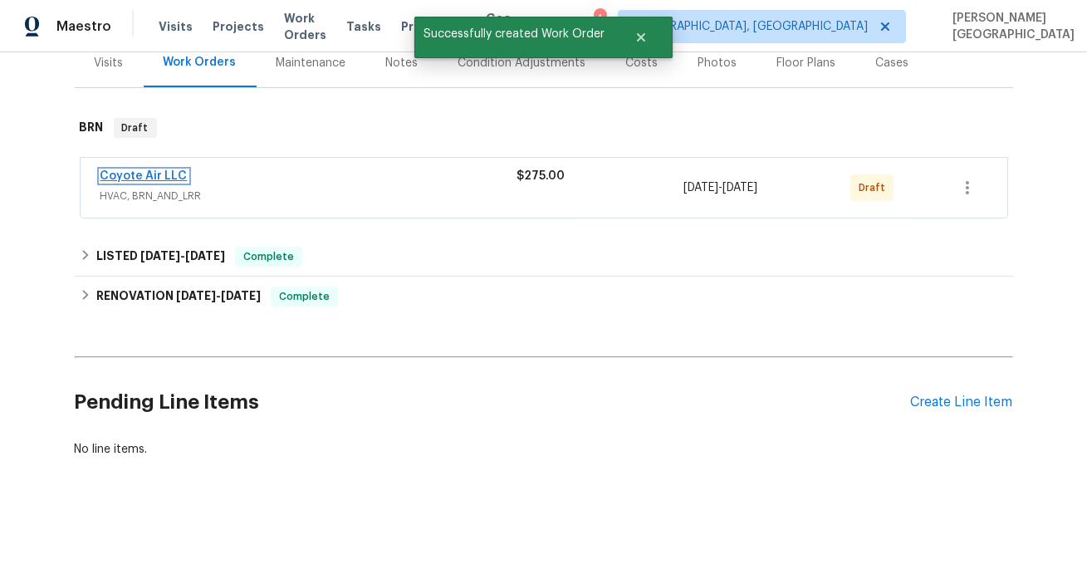
click at [172, 173] on link "Coyote Air LLC" at bounding box center [143, 176] width 87 height 12
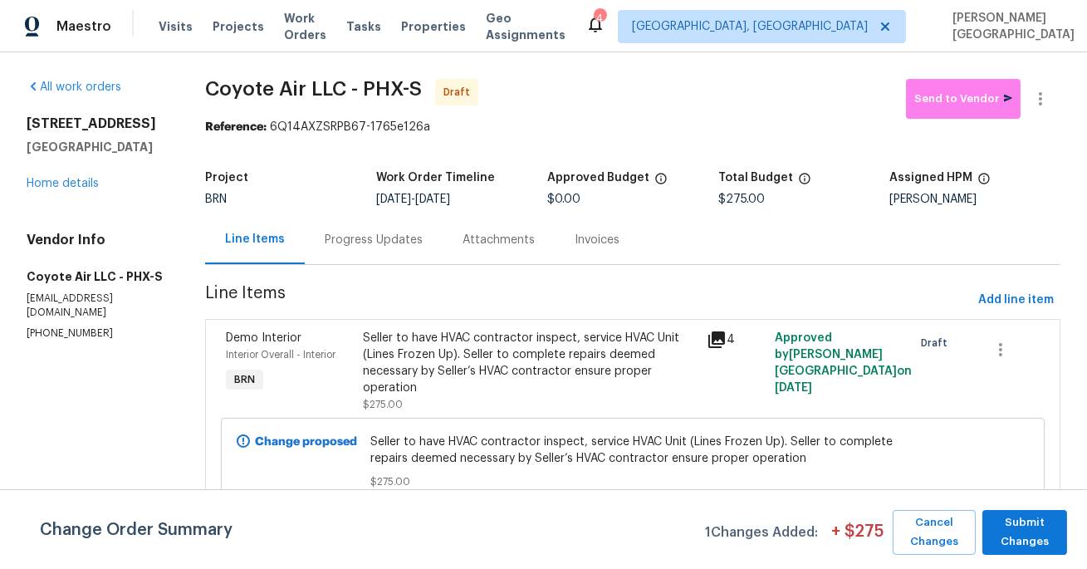
click at [356, 231] on div "Progress Updates" at bounding box center [374, 239] width 138 height 49
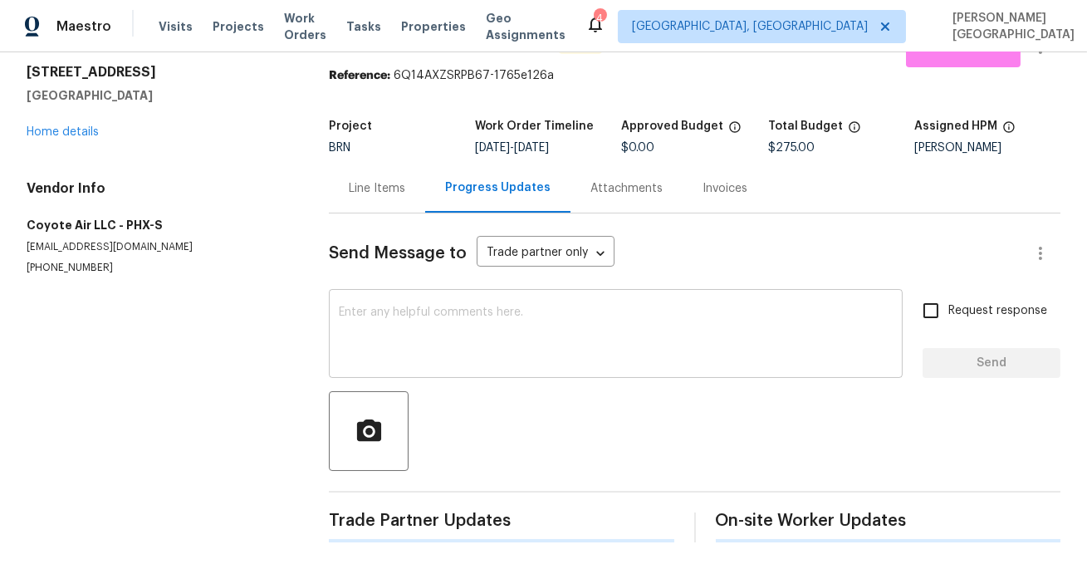
scroll to position [48, 0]
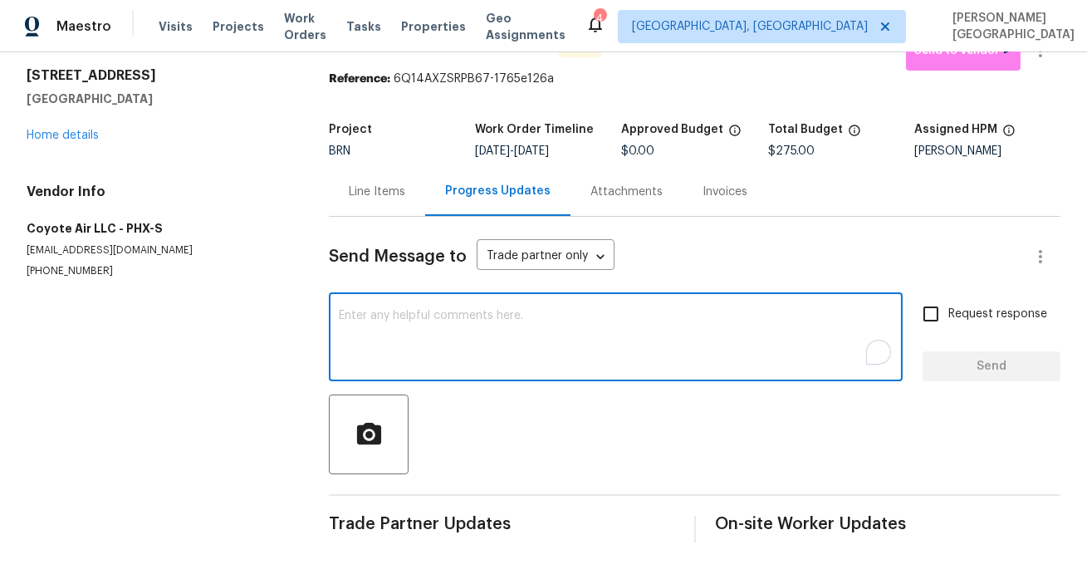
click at [367, 360] on textarea "To enrich screen reader interactions, please activate Accessibility in Grammarl…" at bounding box center [616, 339] width 554 height 58
paste textarea "This is [PERSON_NAME] from Opendoor. Please confirm receipt of the work order d…"
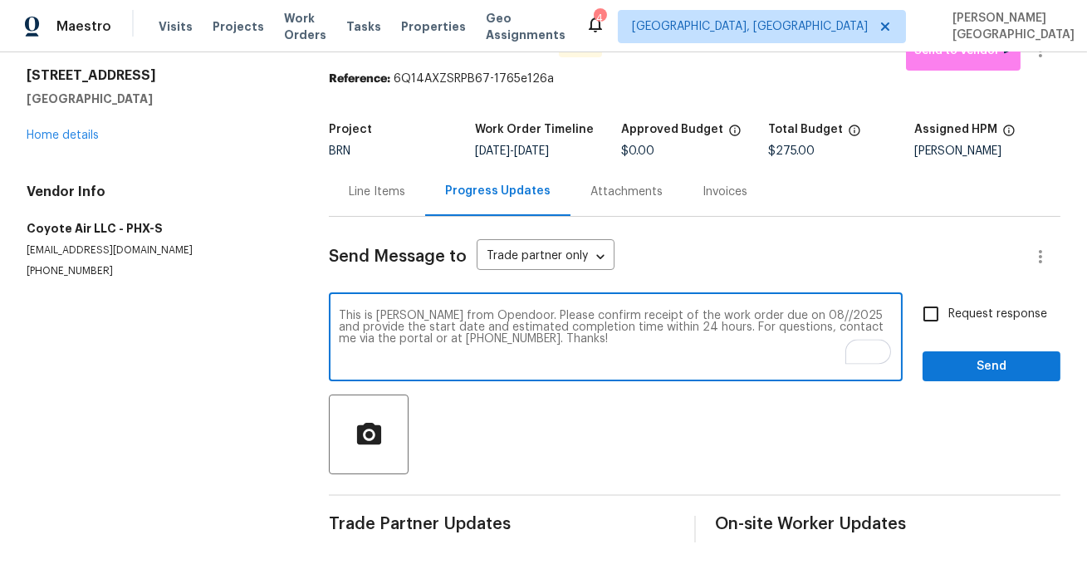
click at [775, 315] on textarea "This is [PERSON_NAME] from Opendoor. Please confirm receipt of the work order d…" at bounding box center [616, 339] width 554 height 58
type textarea "This is [PERSON_NAME] from Opendoor. Please confirm receipt of the work order d…"
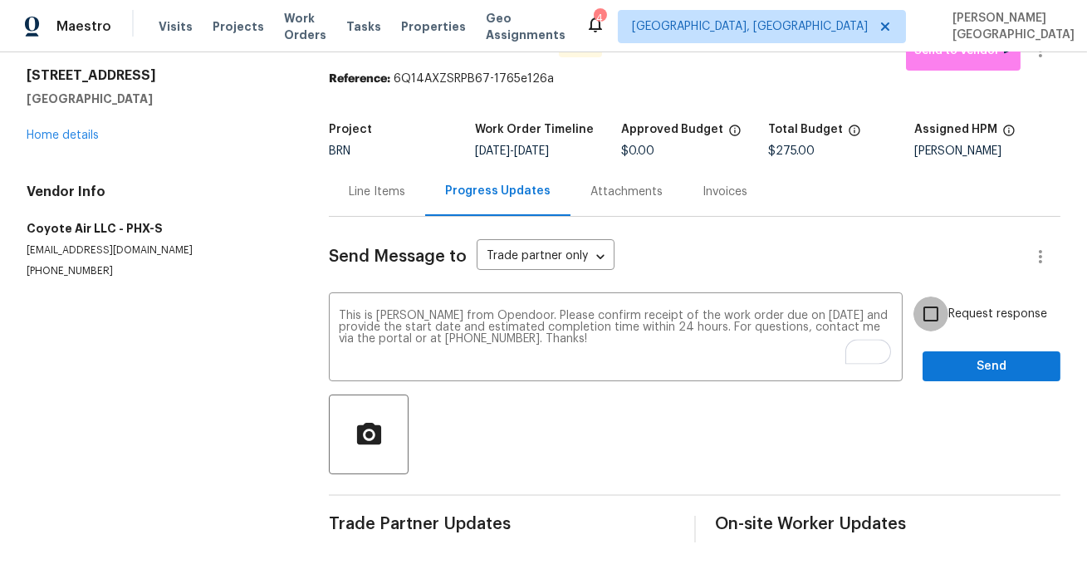
click at [931, 309] on input "Request response" at bounding box center [930, 313] width 35 height 35
checkbox input "true"
click at [956, 372] on span "Send" at bounding box center [991, 366] width 111 height 21
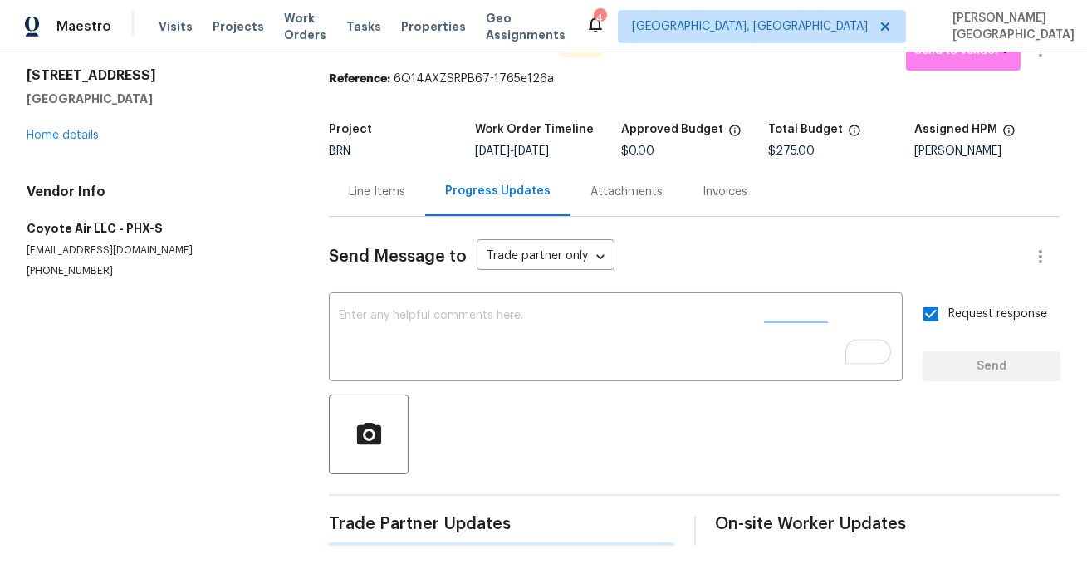
scroll to position [0, 0]
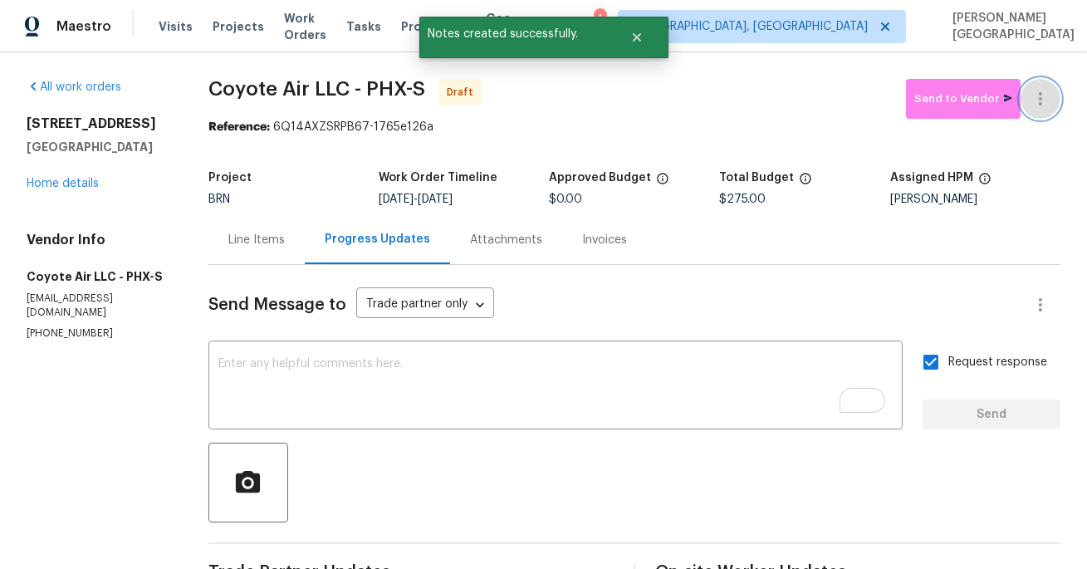
click at [1049, 108] on icon "button" at bounding box center [1040, 99] width 20 height 20
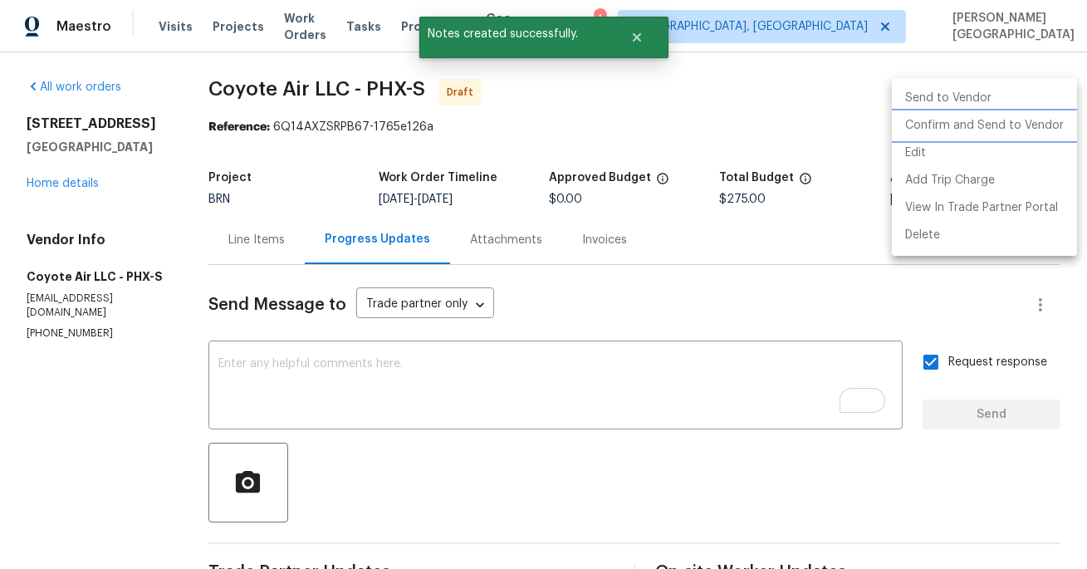
click at [998, 131] on li "Confirm and Send to Vendor" at bounding box center [984, 125] width 185 height 27
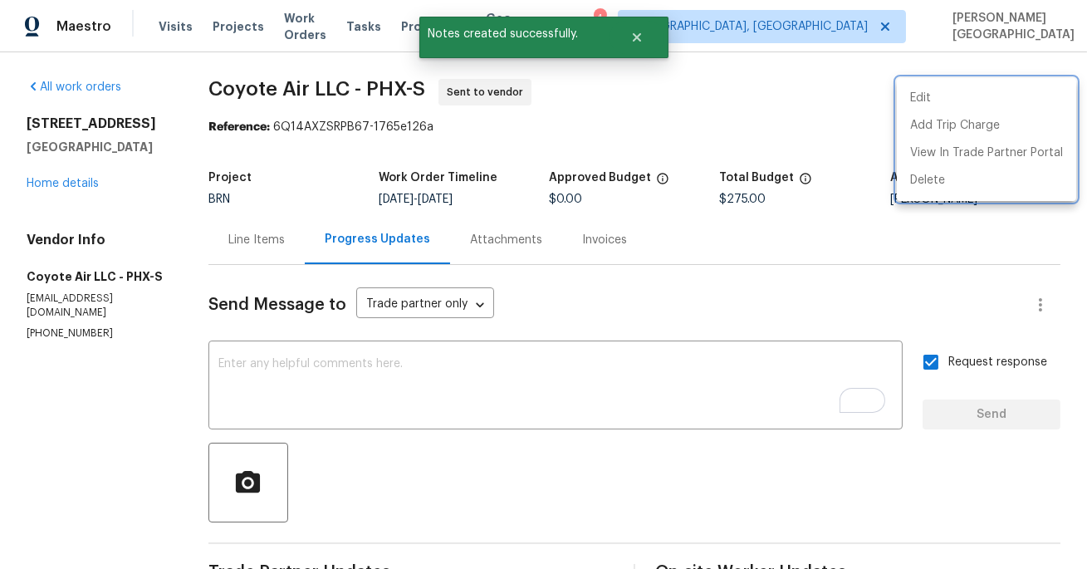
click at [58, 185] on div at bounding box center [543, 284] width 1087 height 569
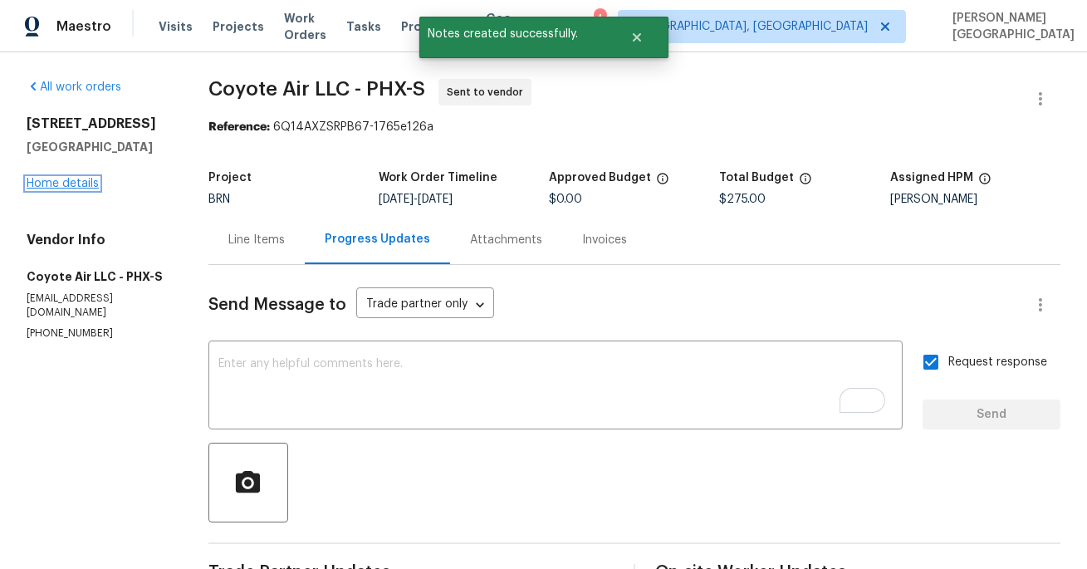
click at [71, 181] on link "Home details" at bounding box center [63, 184] width 72 height 12
